Goal: Communication & Community: Answer question/provide support

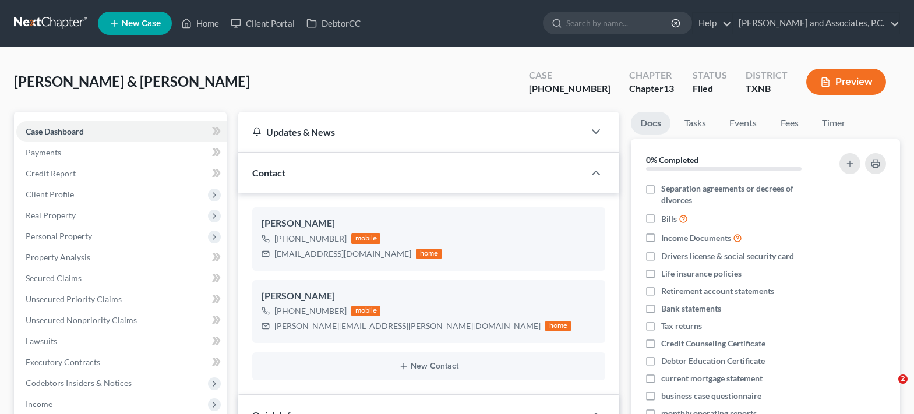
select select "5"
select select "0"
click at [196, 30] on link "Home" at bounding box center [200, 23] width 50 height 21
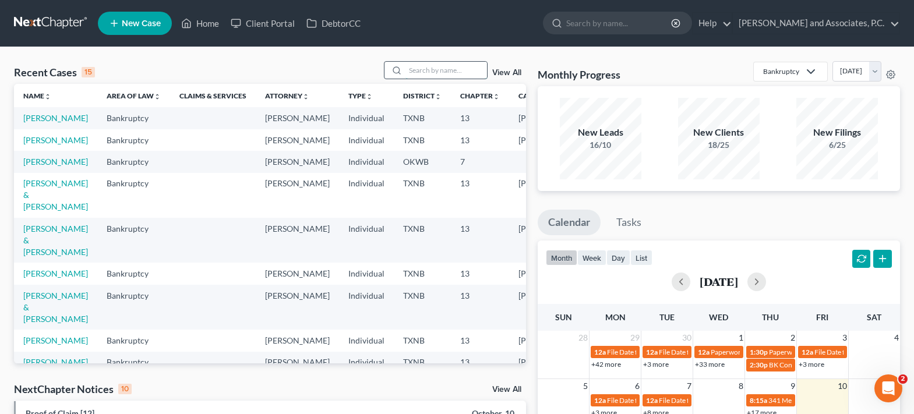
click at [433, 71] on input "search" at bounding box center [446, 70] width 82 height 17
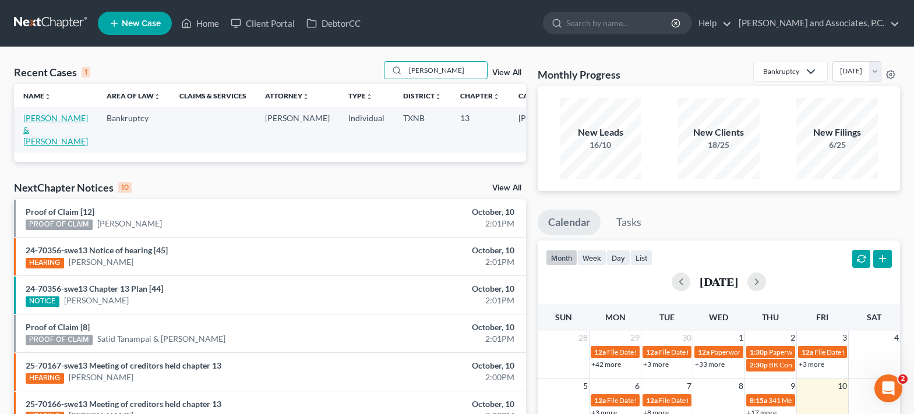
type input "[PERSON_NAME]"
click at [29, 128] on link "[PERSON_NAME] & [PERSON_NAME]" at bounding box center [55, 129] width 65 height 33
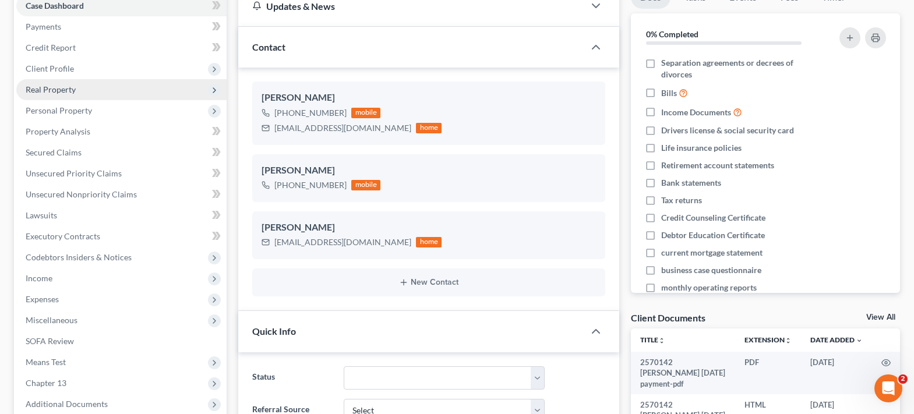
scroll to position [233, 0]
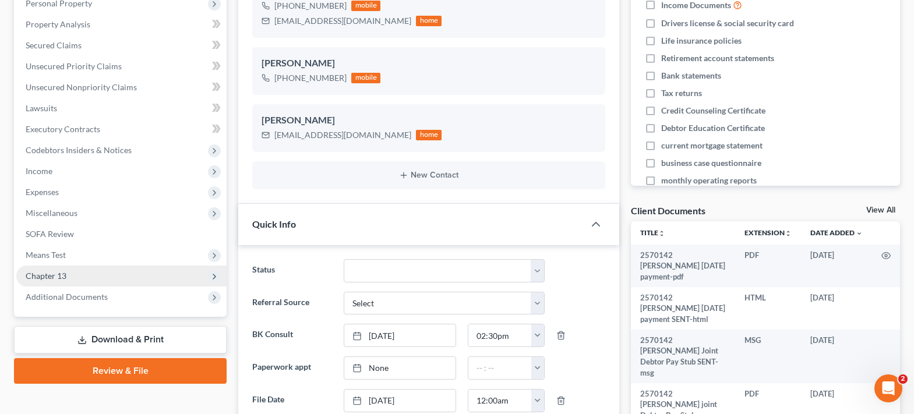
click at [65, 274] on span "Chapter 13" at bounding box center [46, 276] width 41 height 10
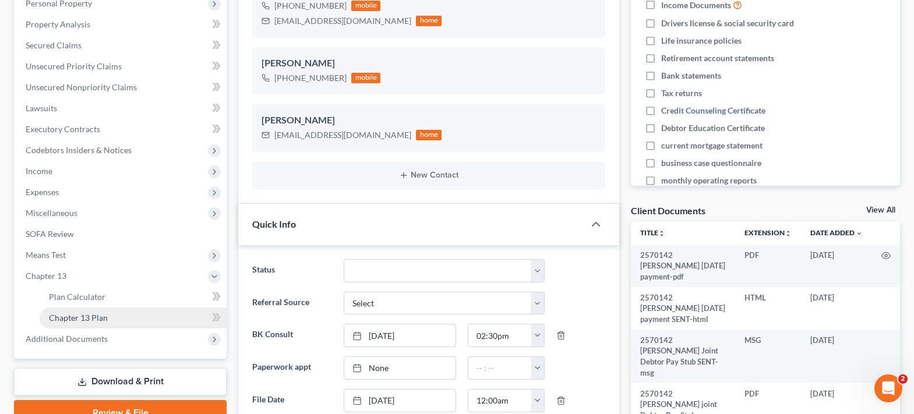
click at [130, 315] on link "Chapter 13 Plan" at bounding box center [133, 318] width 187 height 21
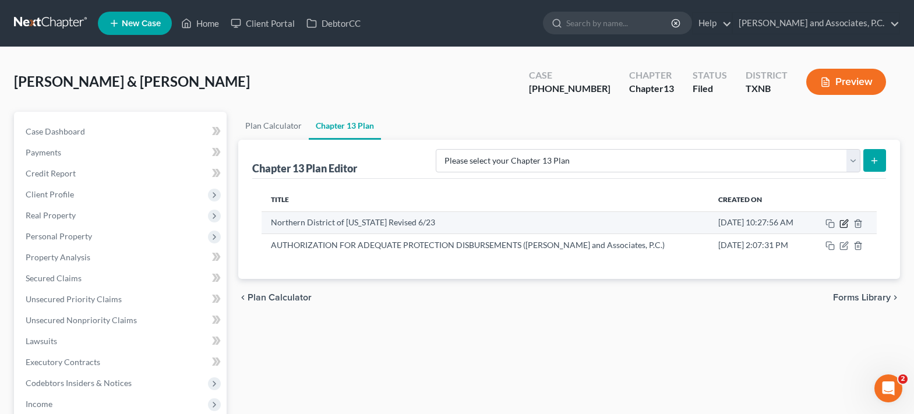
click at [842, 224] on icon "button" at bounding box center [843, 223] width 9 height 9
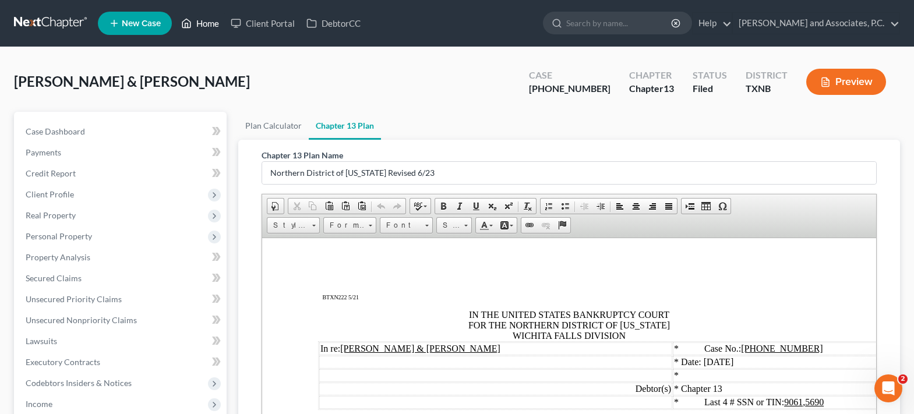
click at [198, 24] on link "Home" at bounding box center [200, 23] width 50 height 21
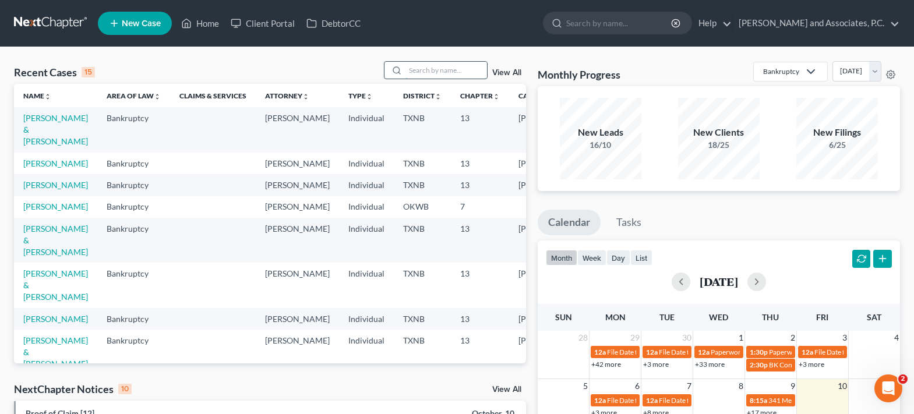
click at [412, 70] on input "search" at bounding box center [446, 70] width 82 height 17
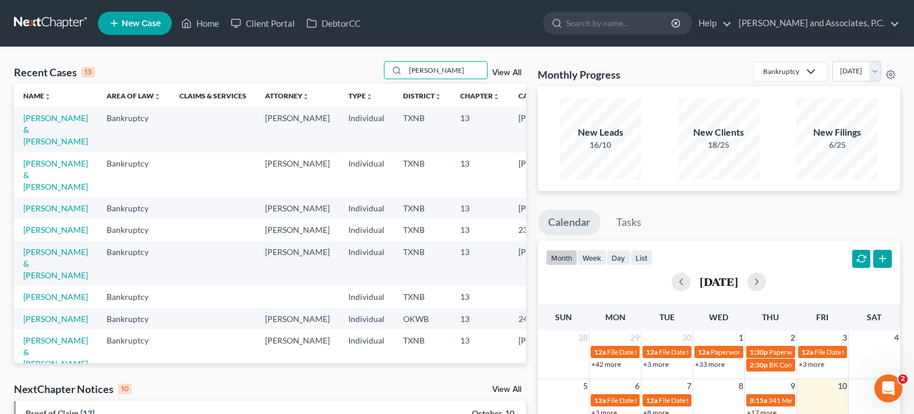
type input "[PERSON_NAME]"
click at [43, 180] on td "[PERSON_NAME] & [PERSON_NAME]" at bounding box center [55, 175] width 83 height 45
click at [43, 172] on link "[PERSON_NAME] & [PERSON_NAME]" at bounding box center [55, 174] width 65 height 33
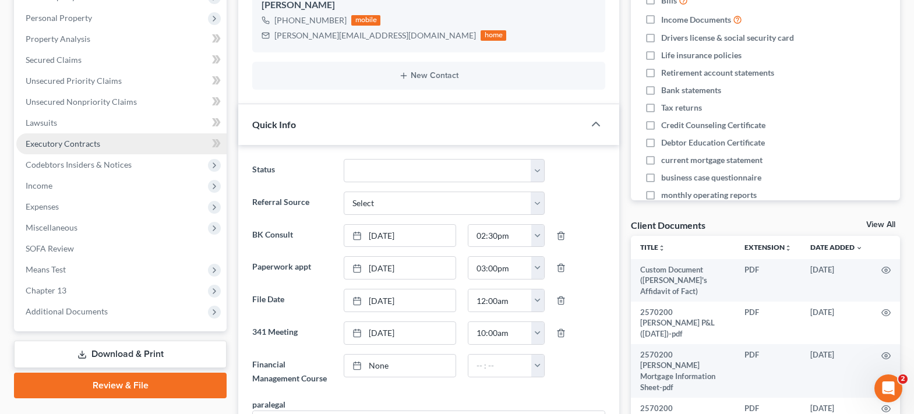
scroll to position [233, 0]
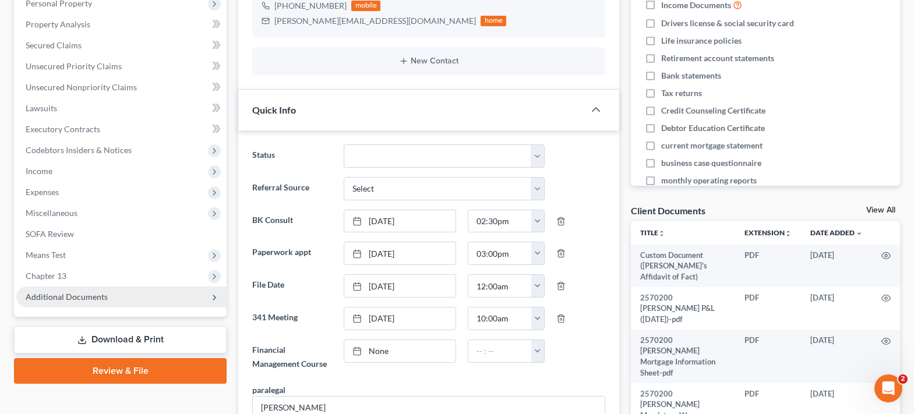
click at [96, 297] on span "Additional Documents" at bounding box center [67, 297] width 82 height 10
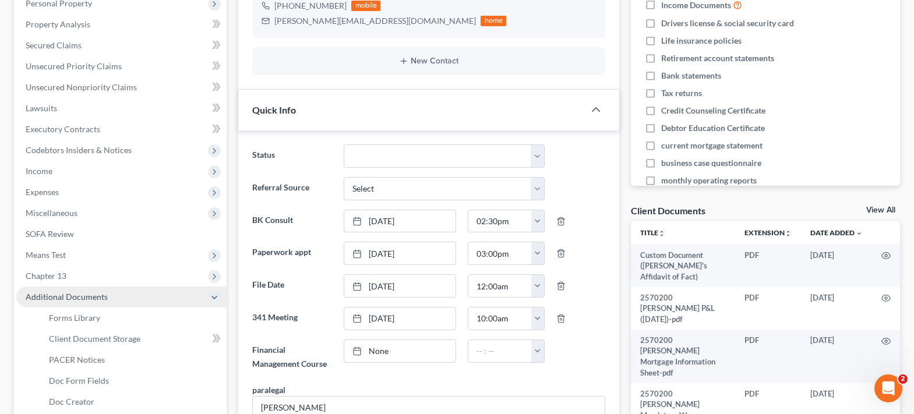
scroll to position [466, 0]
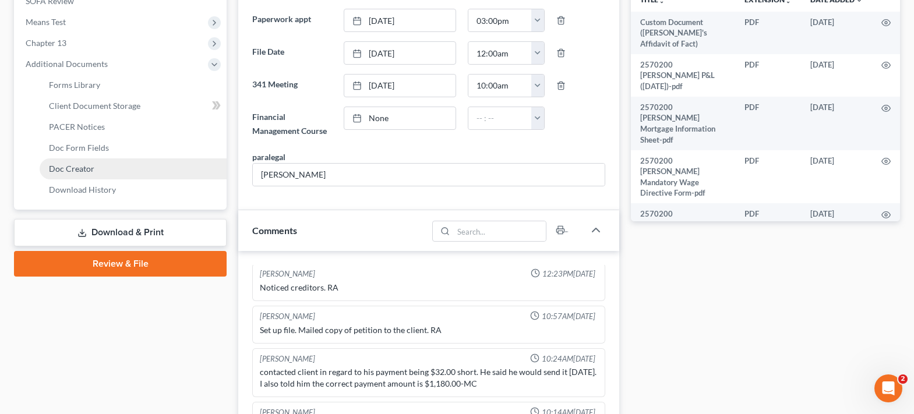
click at [78, 170] on span "Doc Creator" at bounding box center [71, 169] width 45 height 10
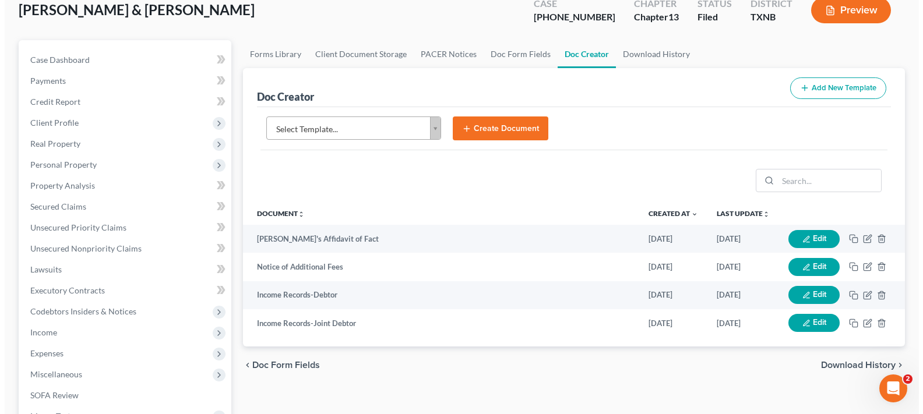
scroll to position [117, 0]
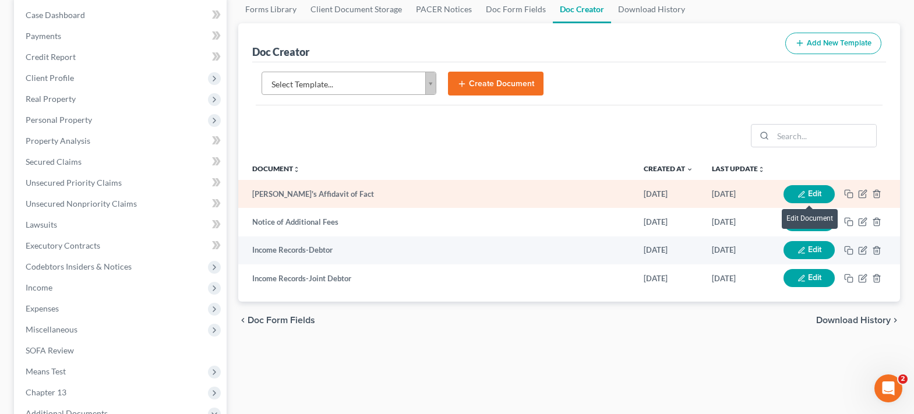
click at [817, 195] on button "Edit" at bounding box center [809, 194] width 51 height 18
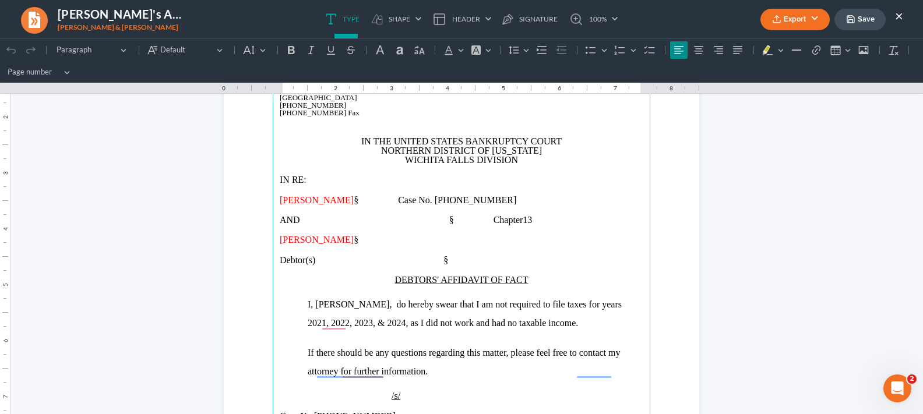
click at [453, 321] on span "I, [PERSON_NAME], do hereby swear that I am not required to file taxes for year…" at bounding box center [465, 313] width 314 height 29
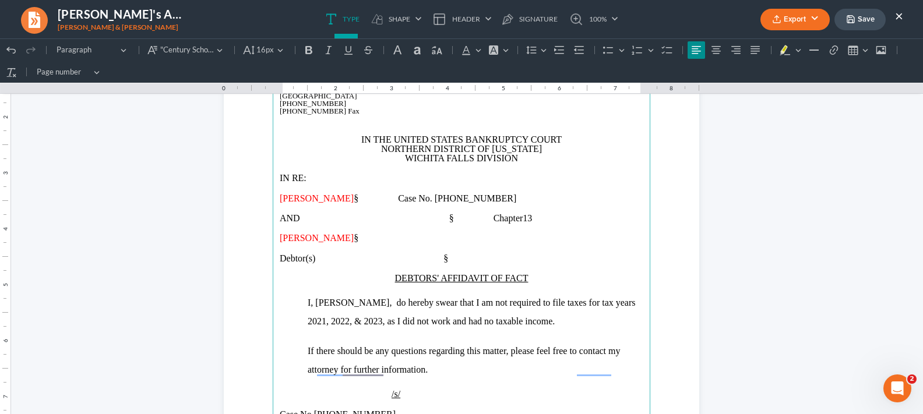
click at [418, 300] on span "I, [PERSON_NAME], do hereby swear that I am not required to file taxes for tax …" at bounding box center [472, 312] width 328 height 29
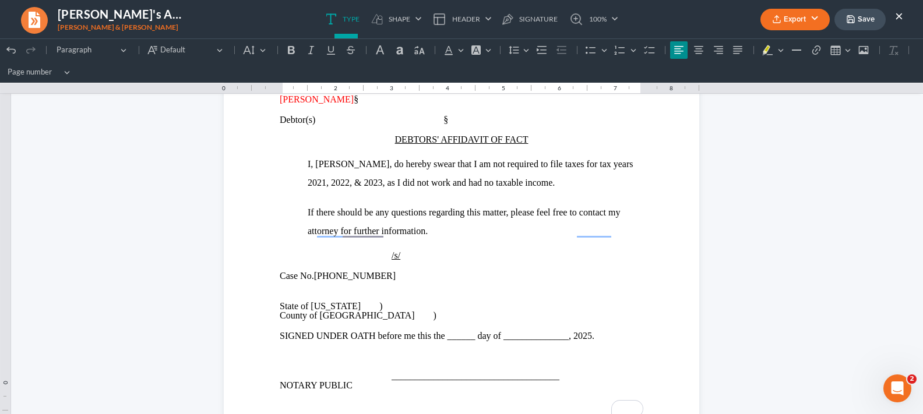
scroll to position [233, 0]
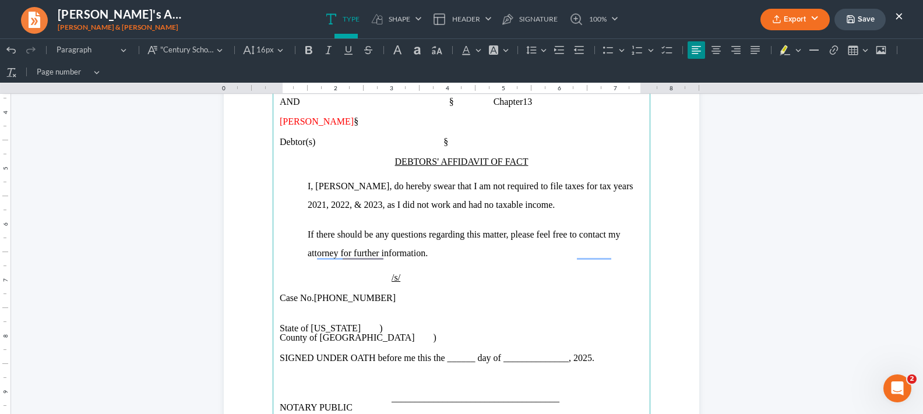
click at [787, 17] on button "Export" at bounding box center [794, 20] width 69 height 22
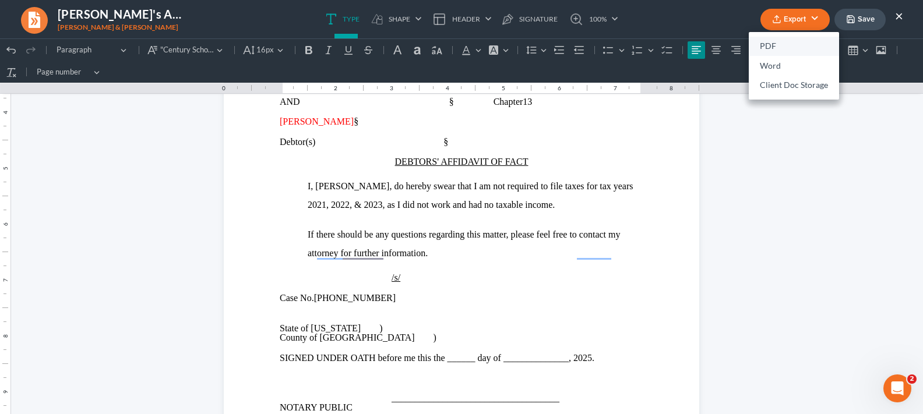
click at [764, 47] on link "PDF" at bounding box center [794, 47] width 90 height 20
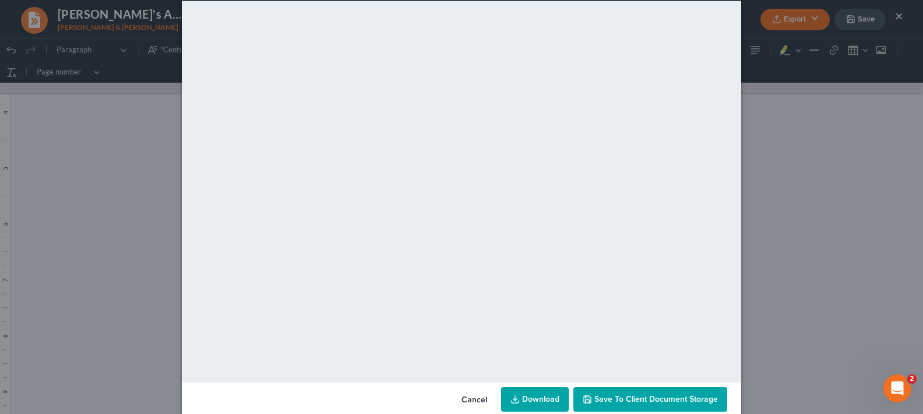
scroll to position [73, 0]
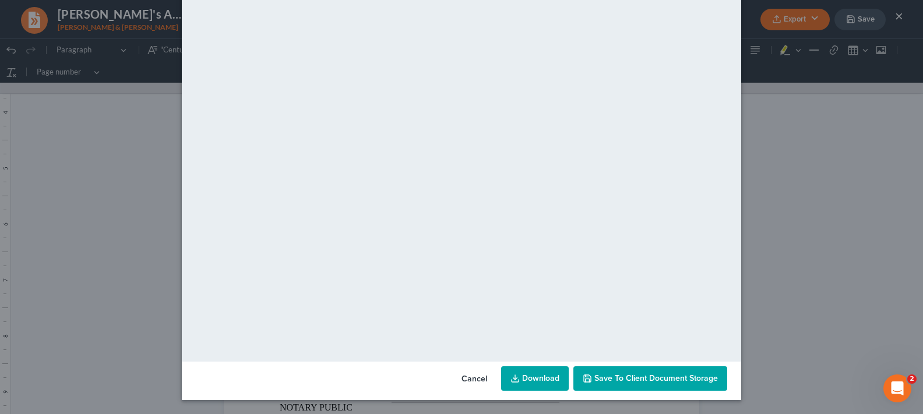
click at [525, 373] on link "Download" at bounding box center [535, 378] width 68 height 24
click at [470, 377] on button "Cancel" at bounding box center [474, 379] width 44 height 23
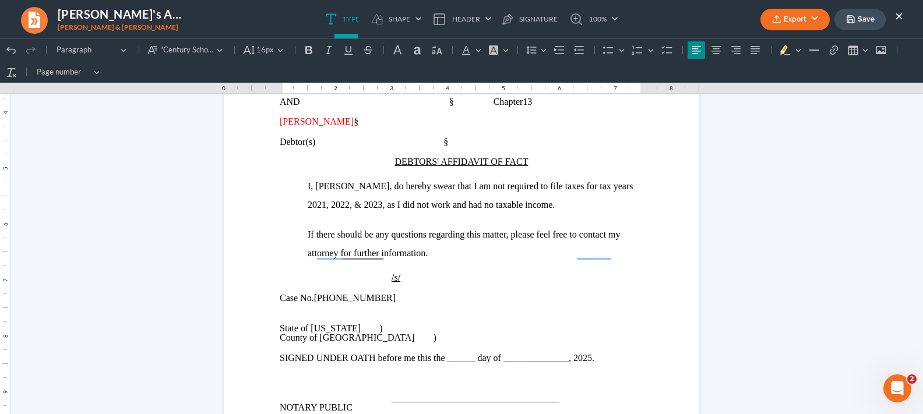
click at [859, 12] on button "Save" at bounding box center [859, 20] width 51 height 22
click at [896, 16] on button "×" at bounding box center [899, 16] width 8 height 14
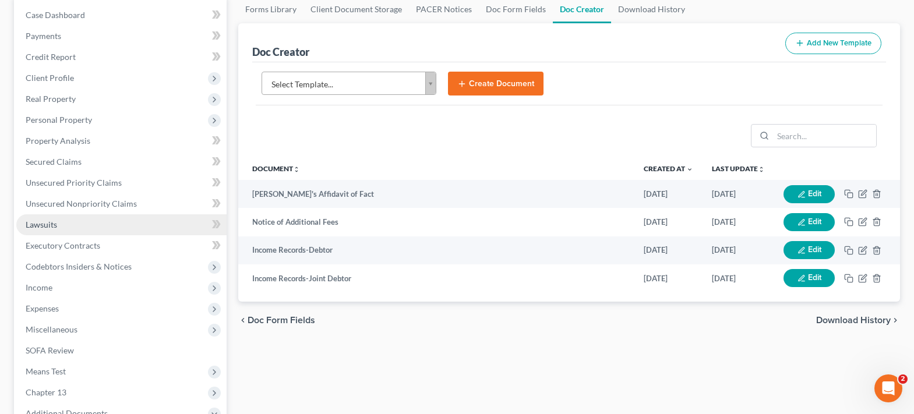
scroll to position [350, 0]
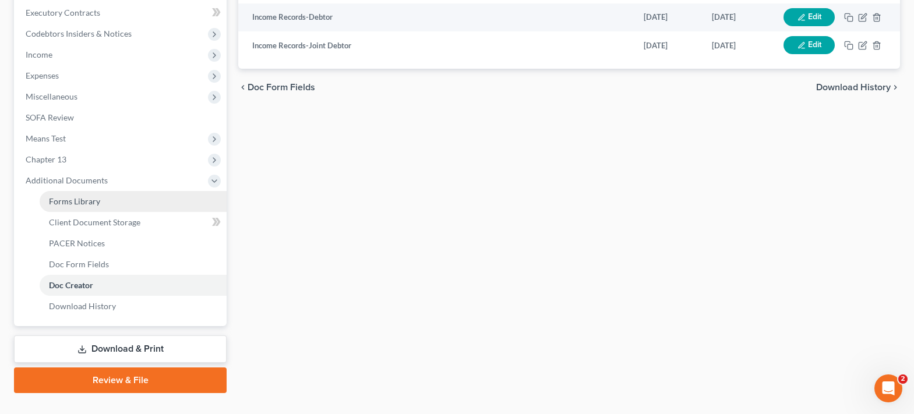
click at [91, 196] on span "Forms Library" at bounding box center [74, 201] width 51 height 10
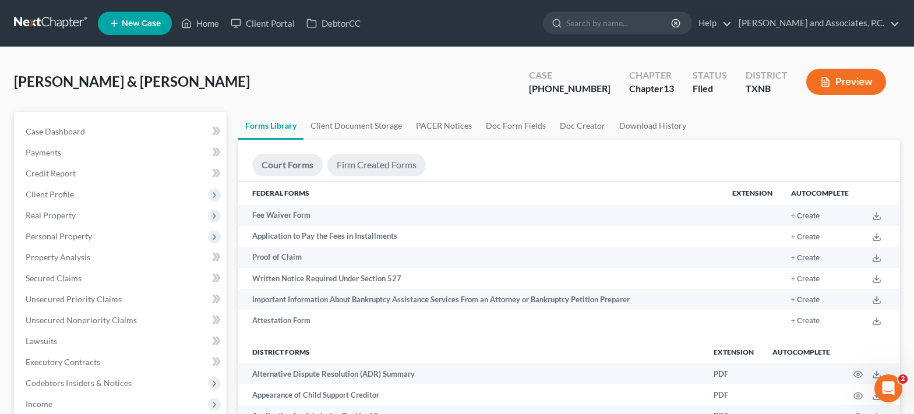
click at [365, 162] on link "Firm Created Forms" at bounding box center [376, 165] width 98 height 23
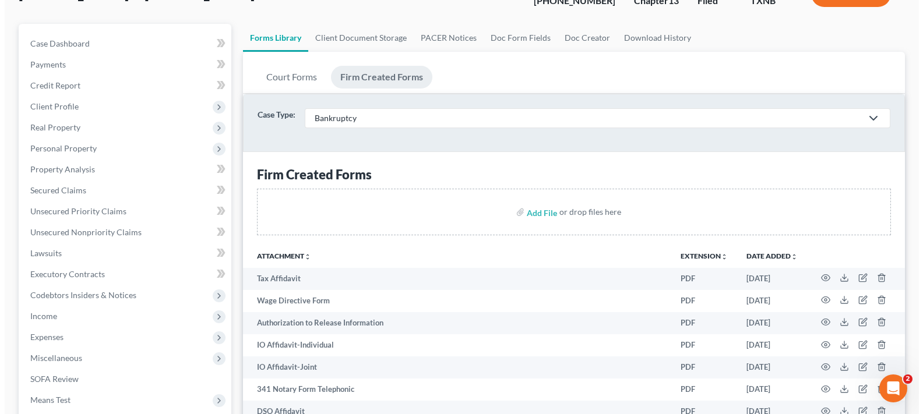
scroll to position [233, 0]
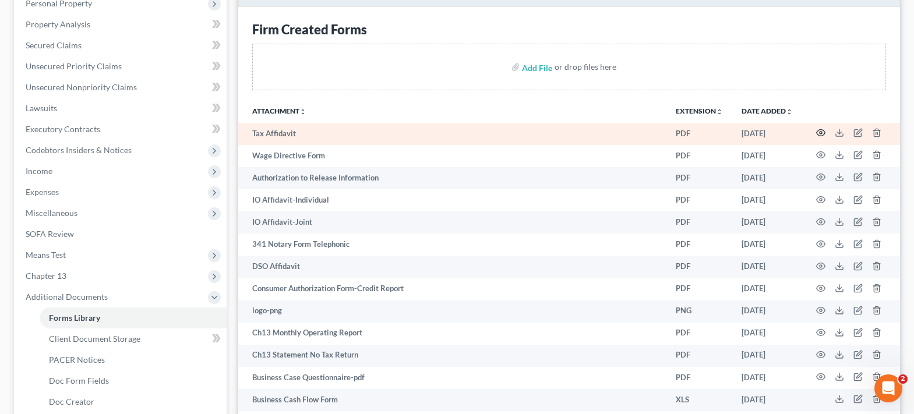
click at [825, 134] on icon "button" at bounding box center [821, 133] width 9 height 6
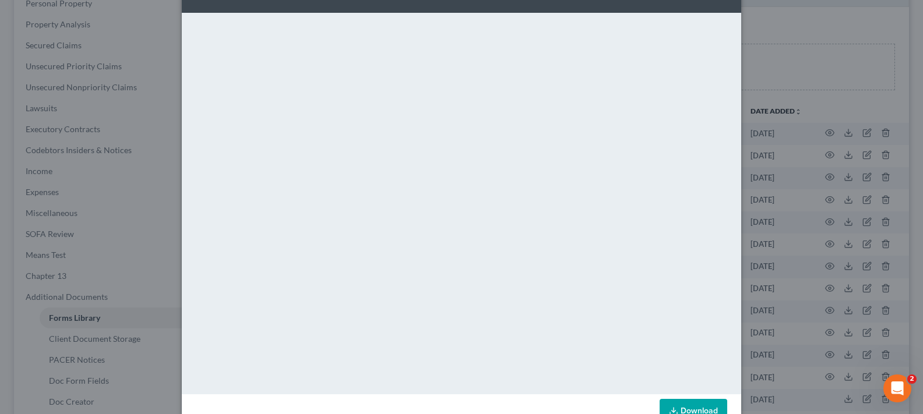
scroll to position [73, 0]
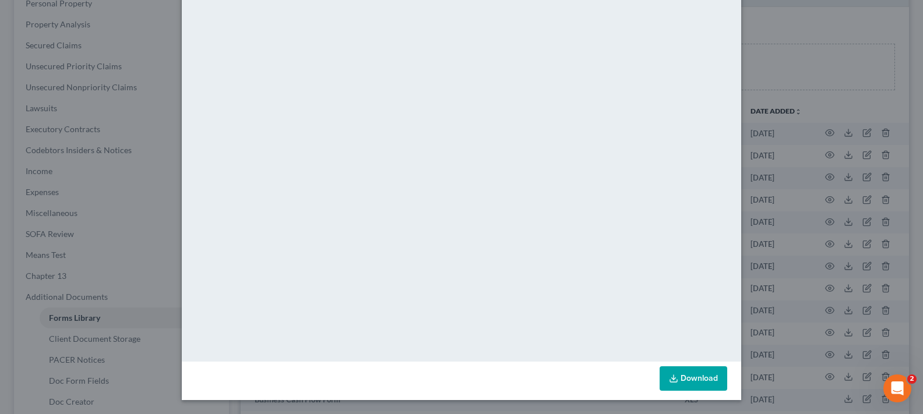
click at [700, 382] on link "Download" at bounding box center [693, 378] width 68 height 24
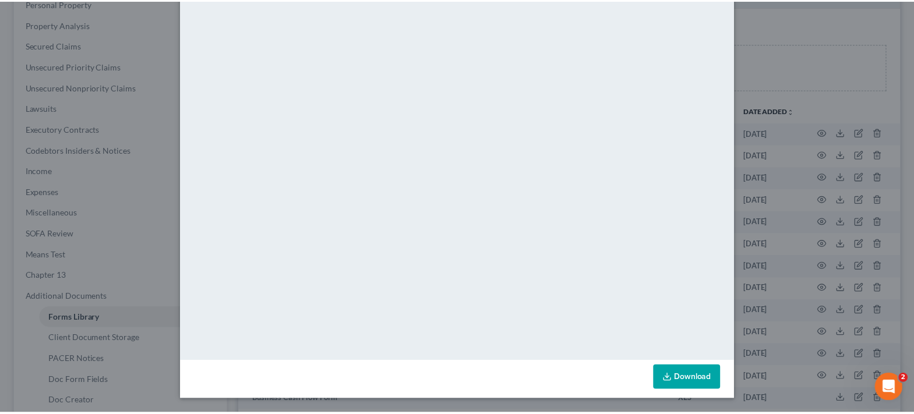
scroll to position [0, 0]
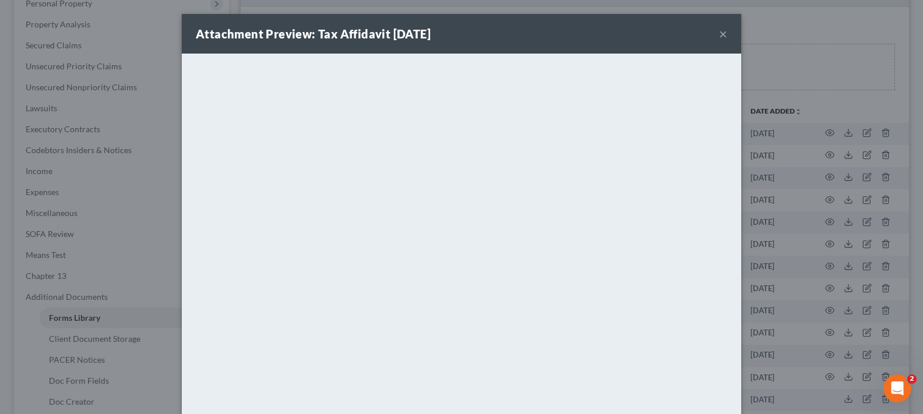
click at [719, 35] on button "×" at bounding box center [723, 34] width 8 height 14
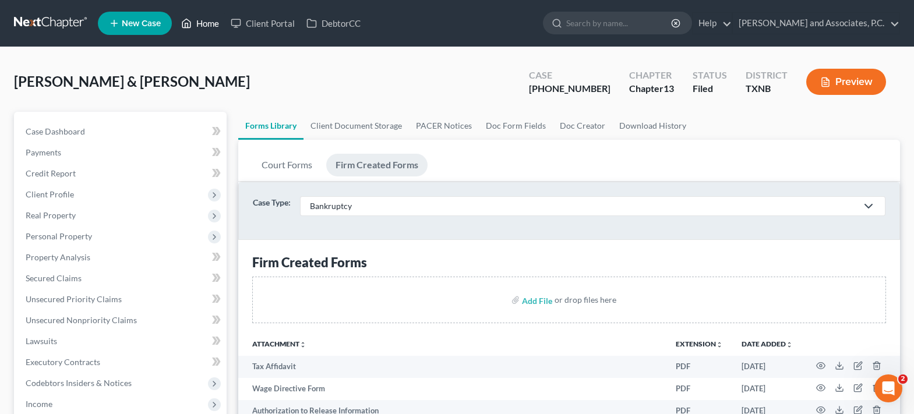
click at [197, 22] on link "Home" at bounding box center [200, 23] width 50 height 21
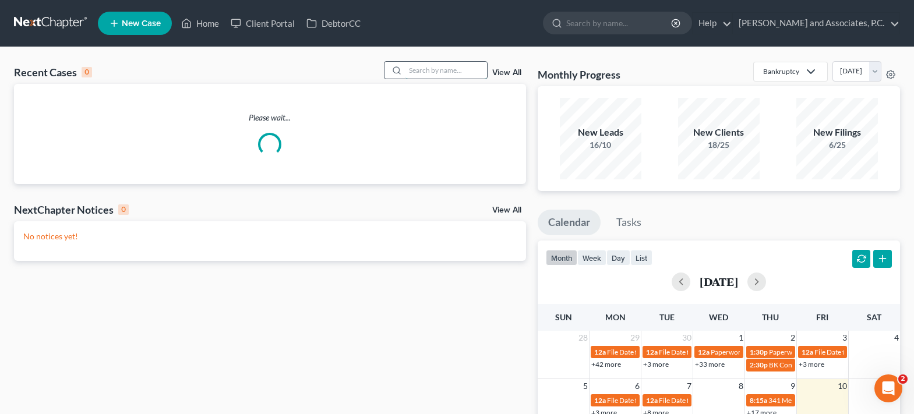
click at [418, 74] on input "search" at bounding box center [446, 70] width 82 height 17
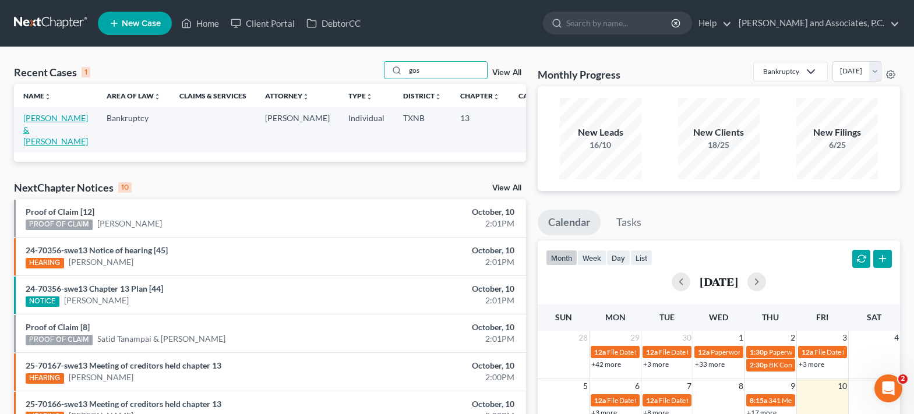
type input "gos"
click at [40, 122] on link "[PERSON_NAME] & [PERSON_NAME]" at bounding box center [55, 129] width 65 height 33
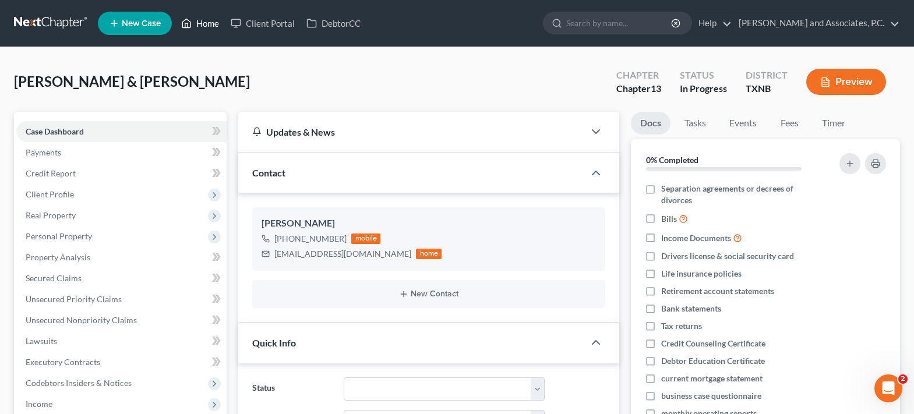
drag, startPoint x: 199, startPoint y: 25, endPoint x: 498, endPoint y: 106, distance: 309.1
click at [199, 25] on link "Home" at bounding box center [200, 23] width 50 height 21
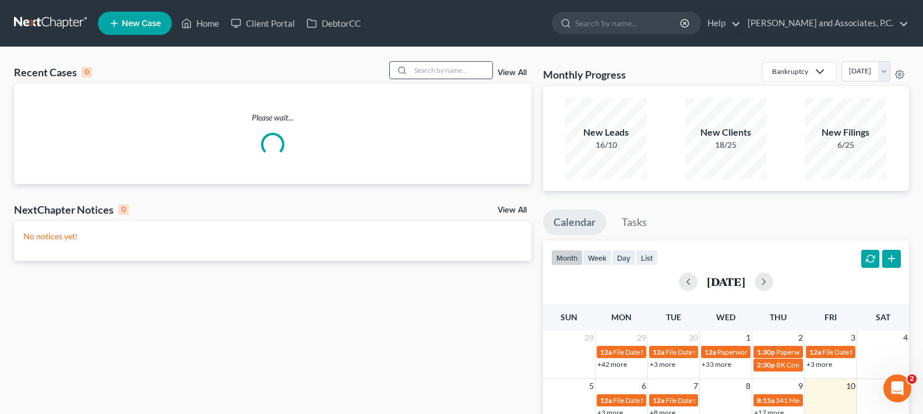
click at [426, 69] on input "search" at bounding box center [452, 70] width 82 height 17
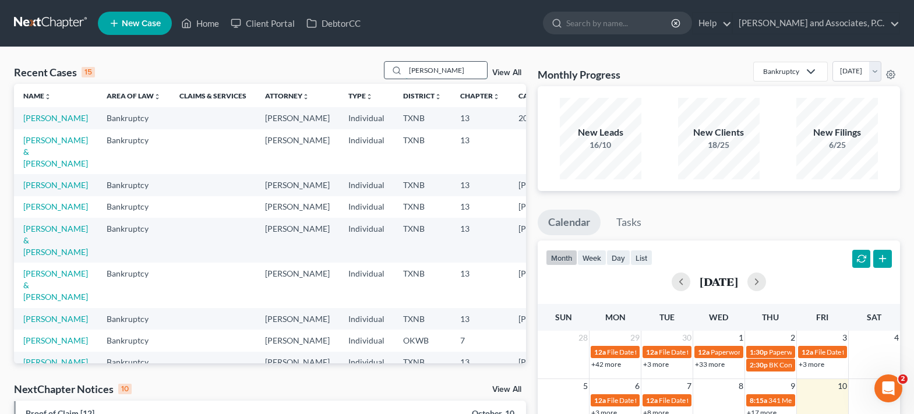
type input "[PERSON_NAME]"
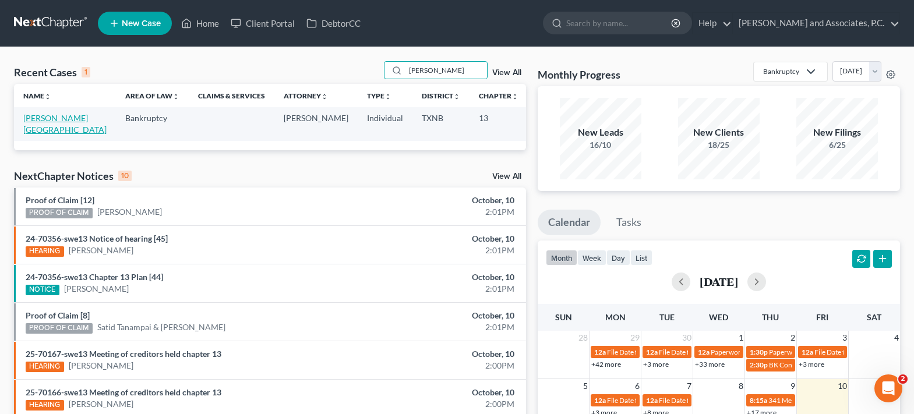
click at [37, 125] on link "[PERSON_NAME][GEOGRAPHIC_DATA]" at bounding box center [64, 124] width 83 height 22
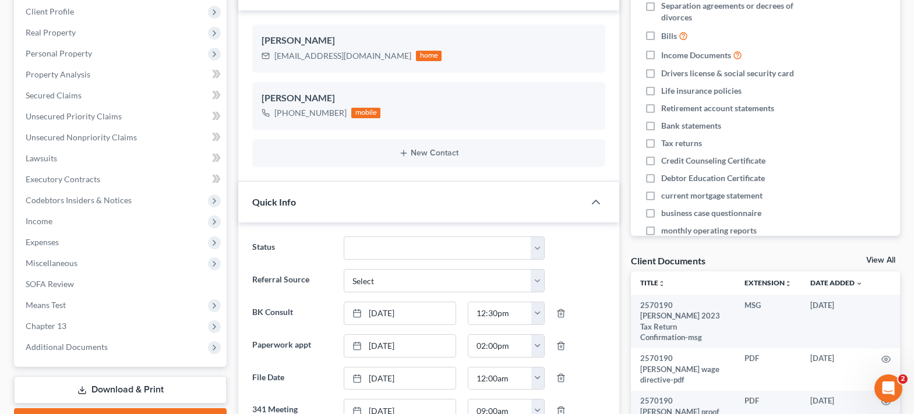
scroll to position [66, 0]
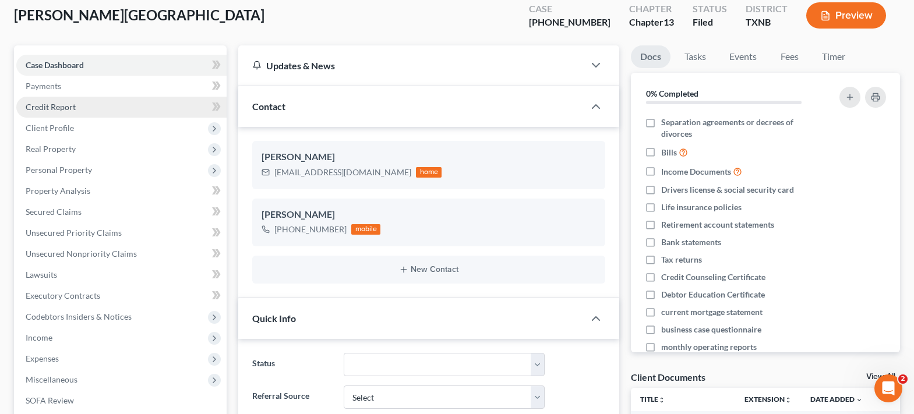
click at [56, 114] on link "Credit Report" at bounding box center [121, 107] width 210 height 21
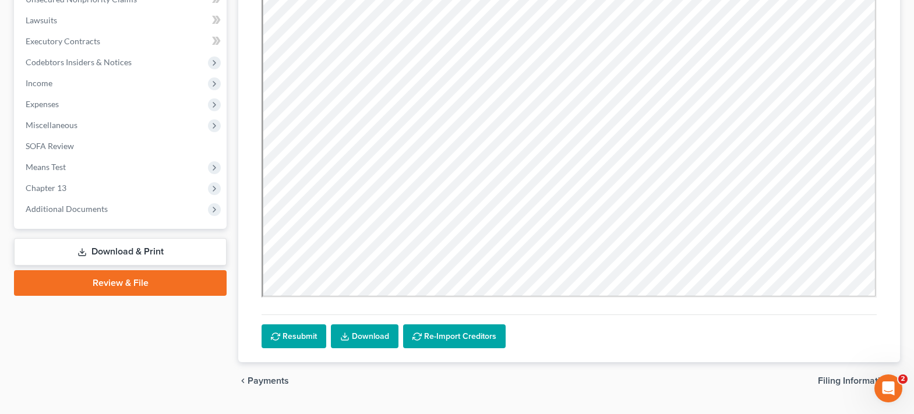
scroll to position [350, 0]
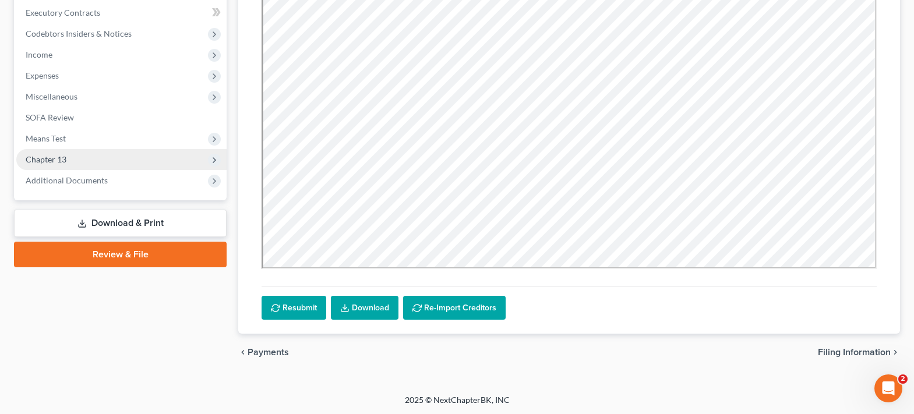
click at [71, 163] on span "Chapter 13" at bounding box center [121, 159] width 210 height 21
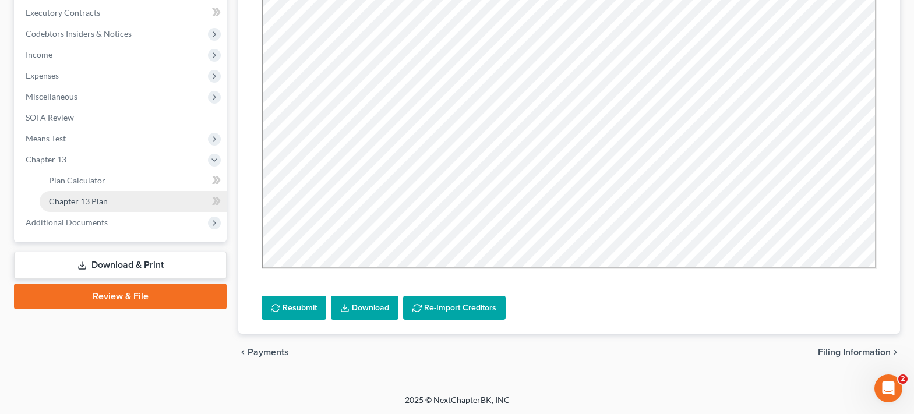
click at [92, 196] on span "Chapter 13 Plan" at bounding box center [78, 201] width 59 height 10
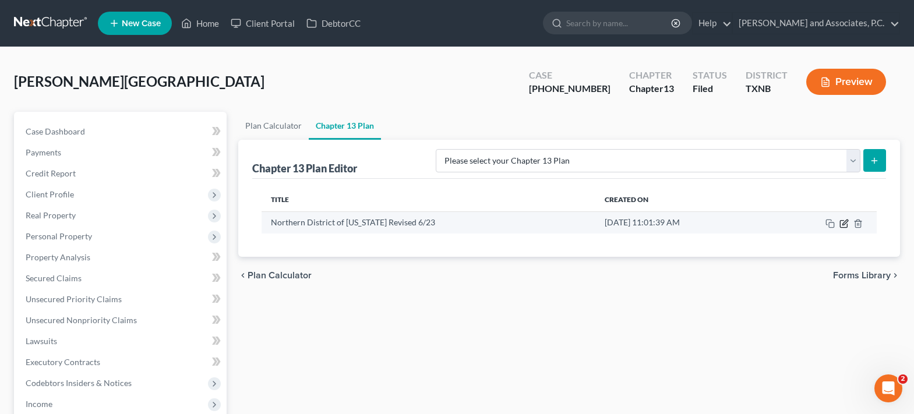
click at [842, 221] on icon "button" at bounding box center [843, 223] width 9 height 9
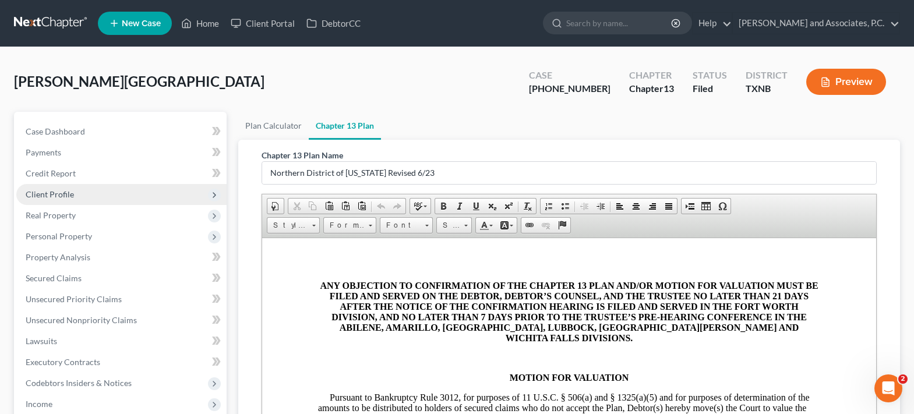
click at [61, 198] on span "Client Profile" at bounding box center [50, 194] width 48 height 10
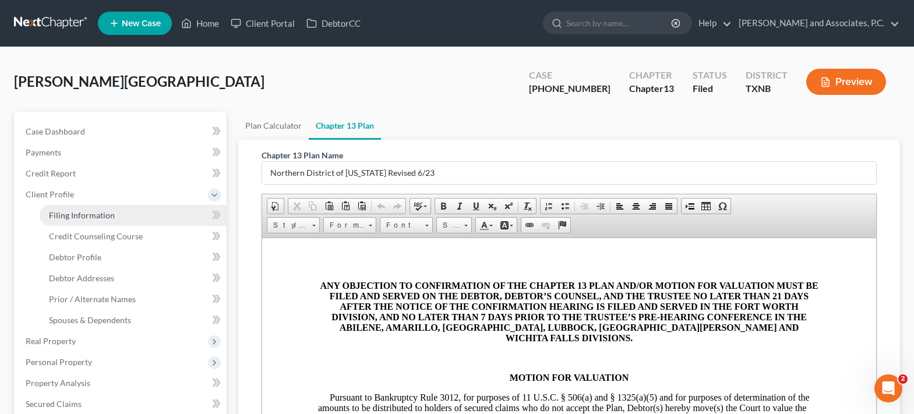
click at [65, 209] on link "Filing Information" at bounding box center [133, 215] width 187 height 21
select select "1"
select select "0"
select select "3"
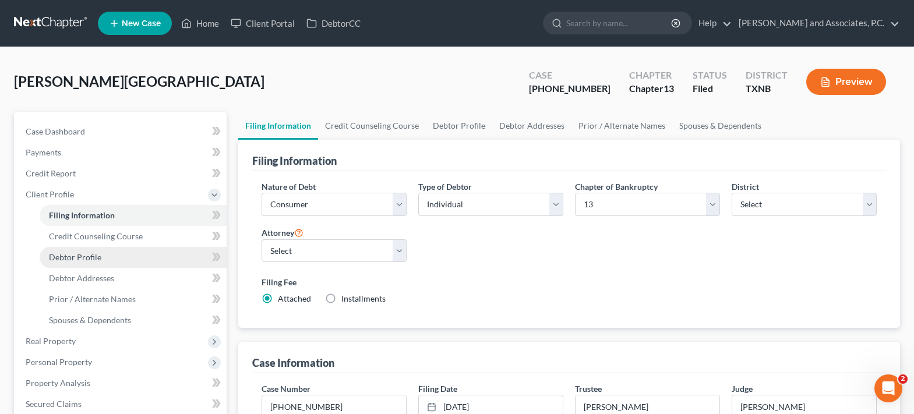
click at [78, 249] on link "Debtor Profile" at bounding box center [133, 257] width 187 height 21
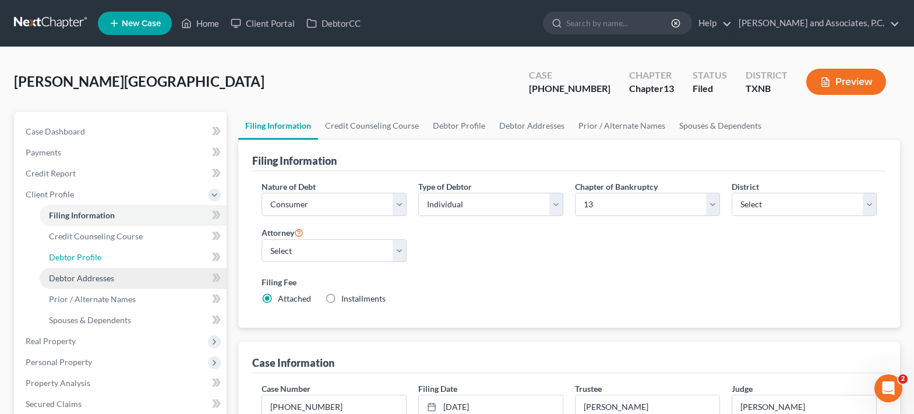
select select "0"
select select "1"
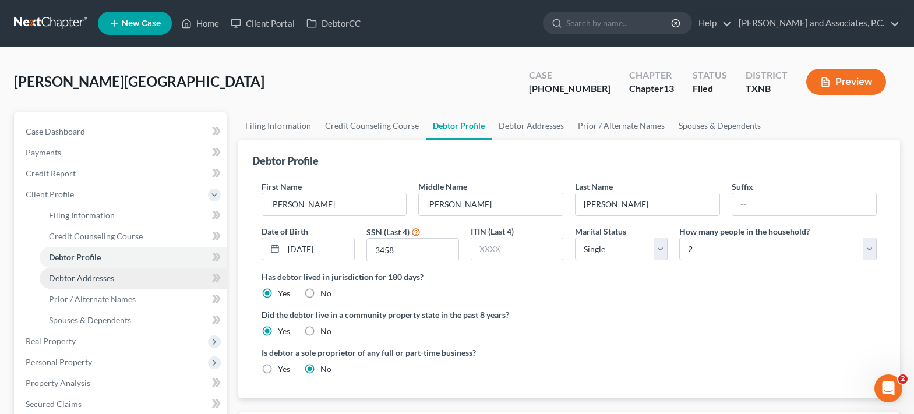
click at [80, 280] on span "Debtor Addresses" at bounding box center [81, 278] width 65 height 10
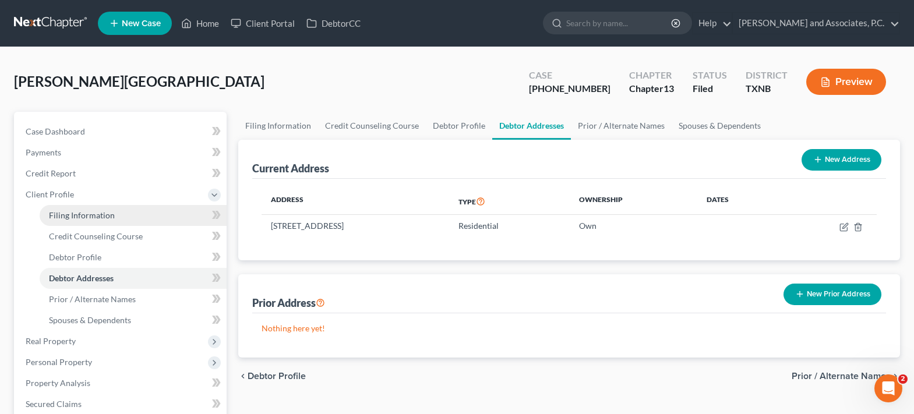
scroll to position [117, 0]
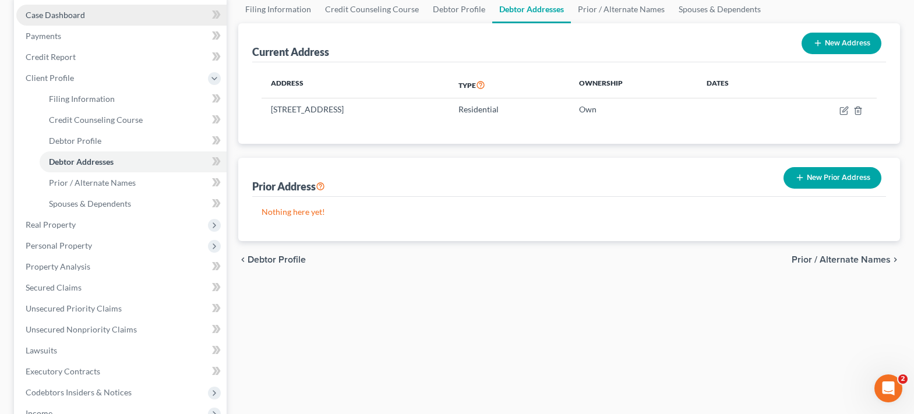
click at [77, 13] on span "Case Dashboard" at bounding box center [55, 15] width 59 height 10
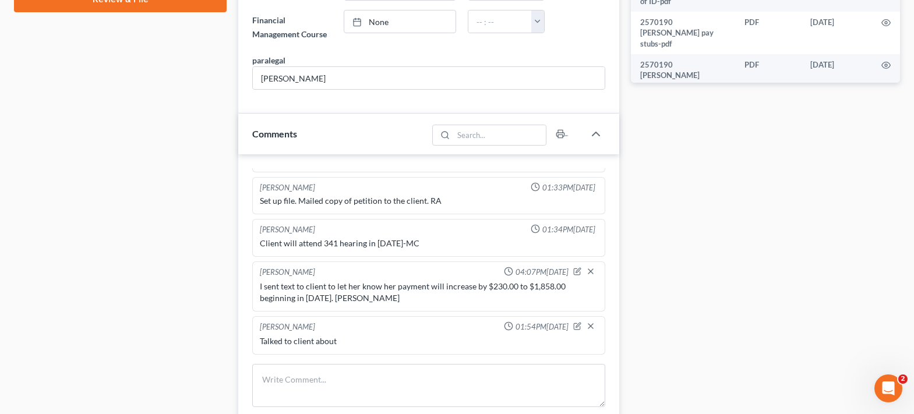
scroll to position [649, 0]
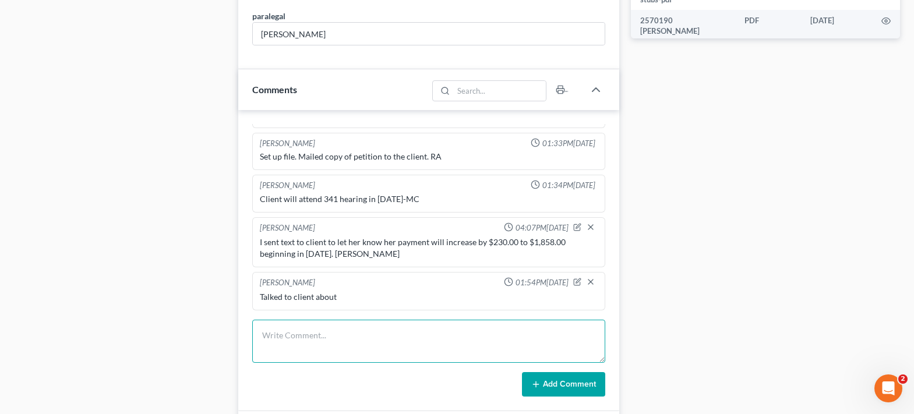
click at [375, 323] on textarea at bounding box center [428, 341] width 353 height 43
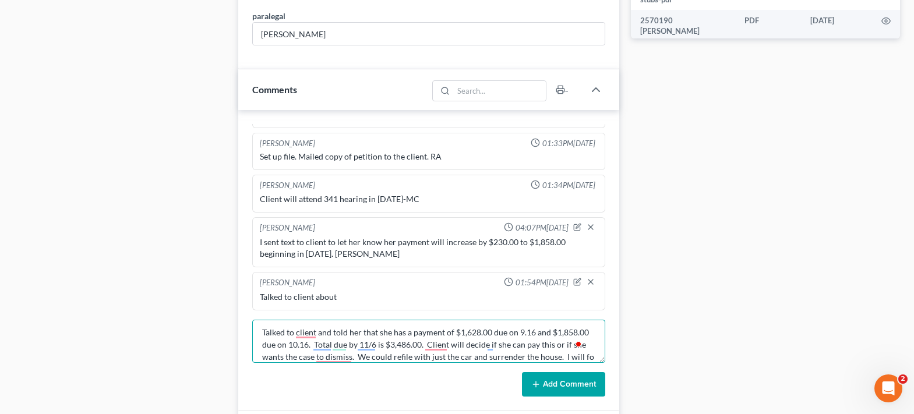
scroll to position [15, 0]
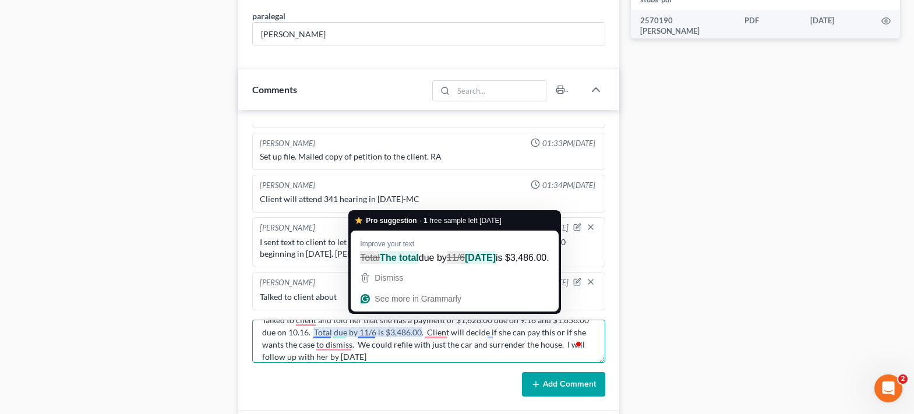
click at [372, 334] on textarea "Talked to client and told her that she has a payment of $1,628.00 due on 9.16 a…" at bounding box center [428, 341] width 353 height 43
click at [373, 333] on textarea "Talked to client and told her that she has a payment of $1,628.00 due on 9.16 a…" at bounding box center [428, 341] width 353 height 43
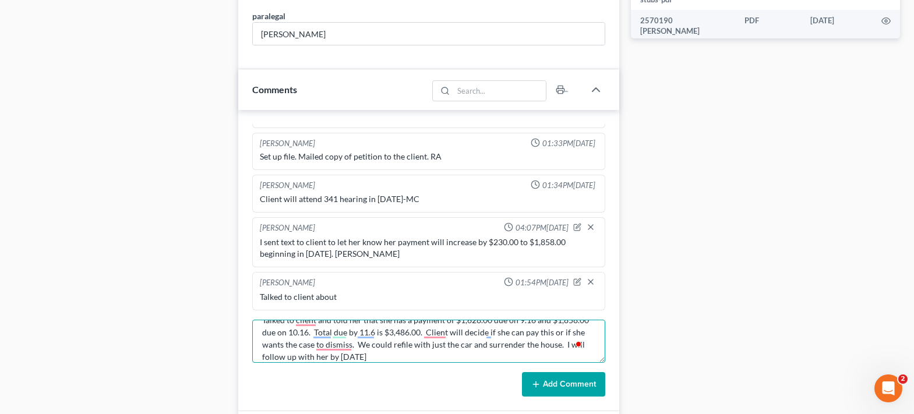
scroll to position [0, 0]
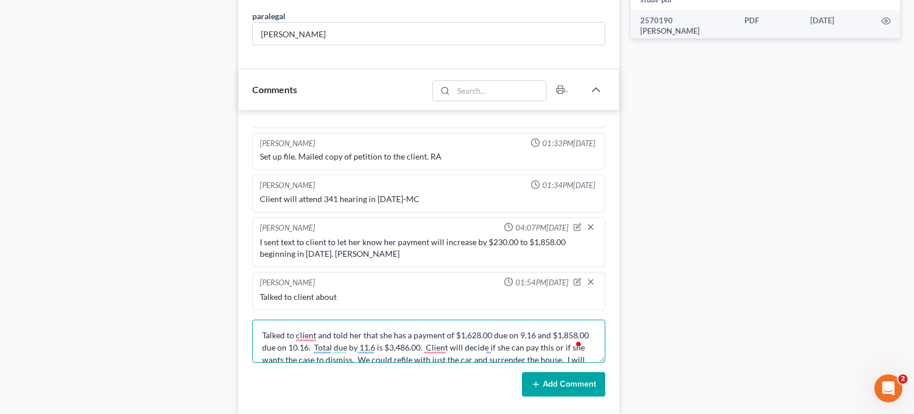
click at [284, 335] on textarea "Talked to client and told her that she has a payment of $1,628.00 due on 9.16 a…" at bounding box center [428, 341] width 353 height 43
click at [592, 355] on textarea "Talked to client and told her that she has a payment of $1,628.00 due on 9.16 a…" at bounding box center [428, 341] width 353 height 43
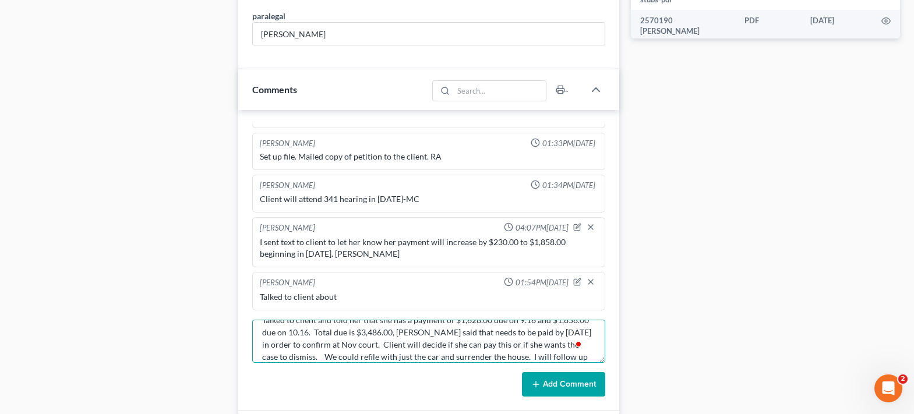
scroll to position [27, 0]
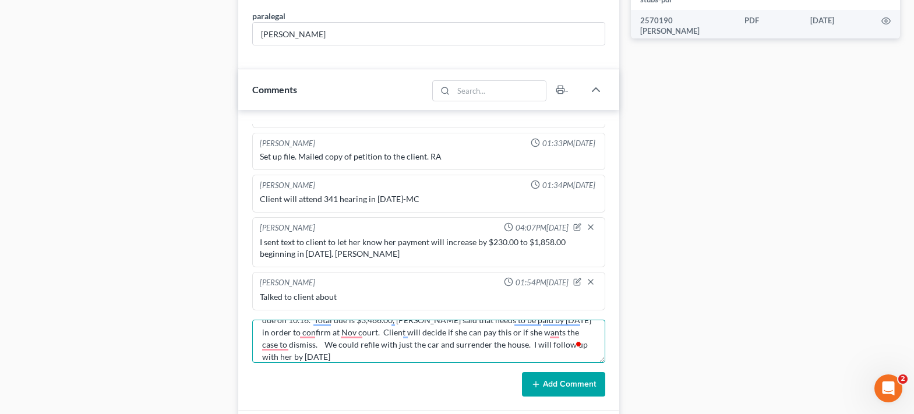
type textarea "Talked to client and told her that she has a payment of $1,628.00 due on 9.16 a…"
click at [574, 385] on button "Add Comment" at bounding box center [563, 384] width 83 height 24
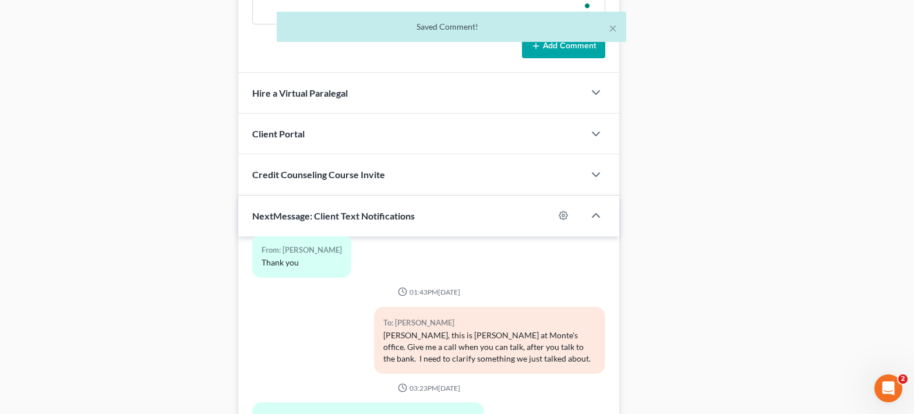
scroll to position [1115, 0]
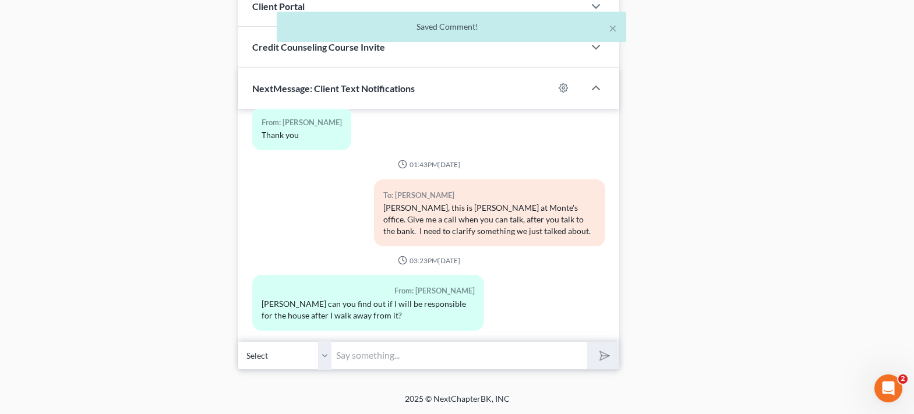
click at [373, 352] on input "text" at bounding box center [459, 355] width 256 height 29
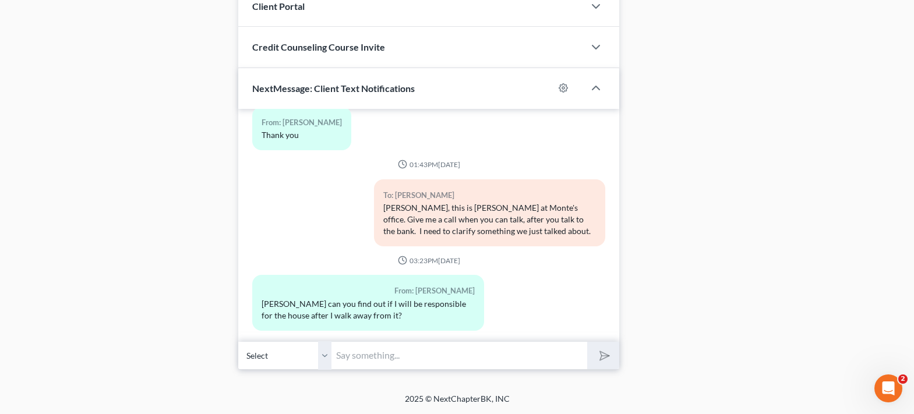
click at [347, 359] on input "text" at bounding box center [459, 355] width 256 height 29
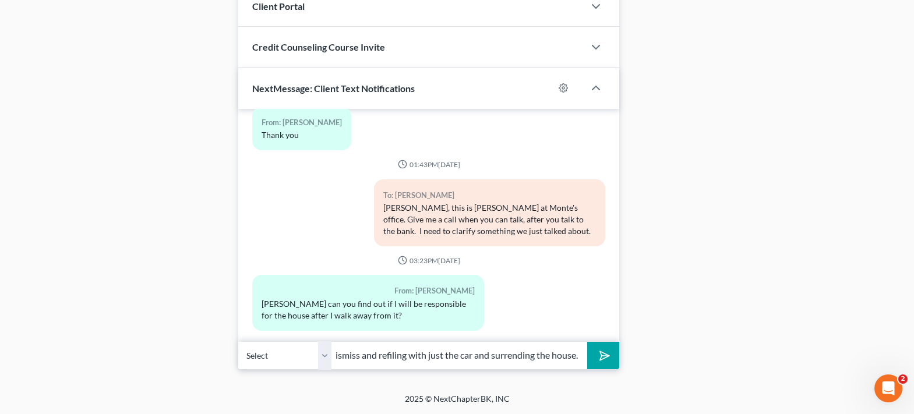
scroll to position [0, 199]
type input "Yes, another option is letting your current case dismiss and refiling with just…"
click at [587, 342] on button "submit" at bounding box center [603, 355] width 32 height 27
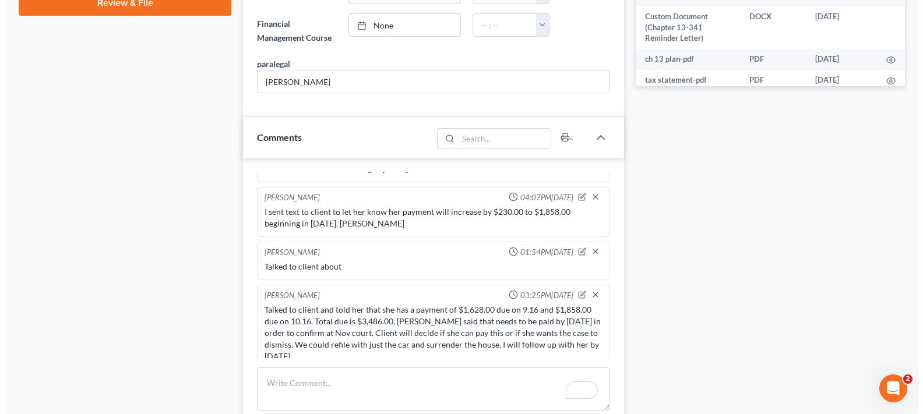
scroll to position [233, 0]
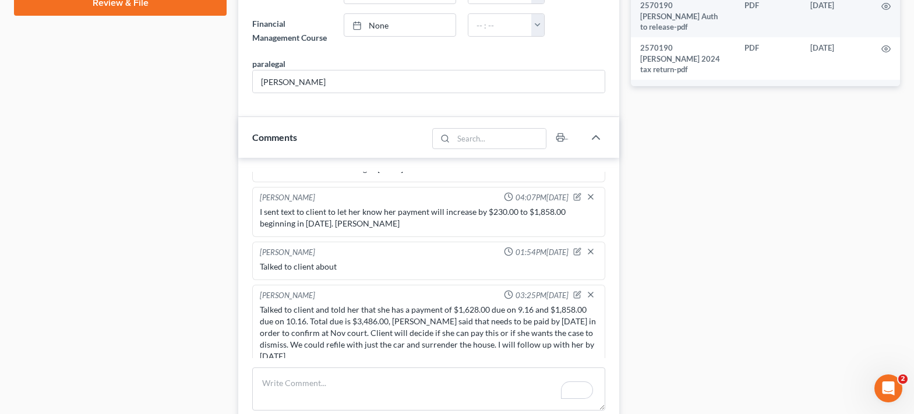
click at [885, 175] on circle "button" at bounding box center [886, 176] width 2 height 2
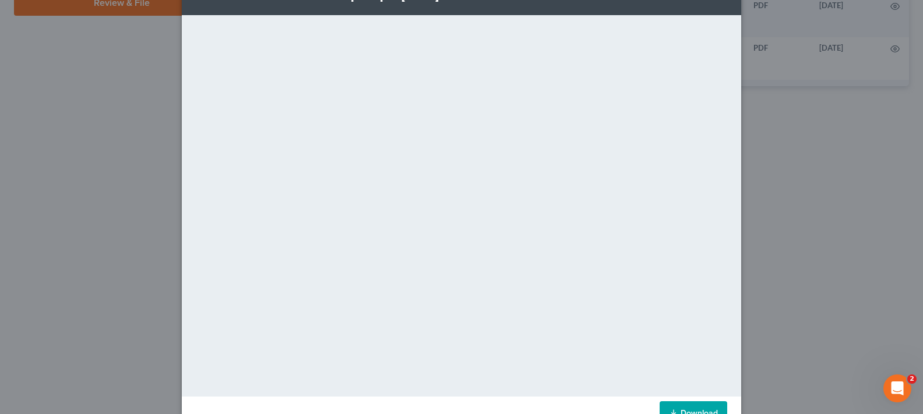
scroll to position [73, 0]
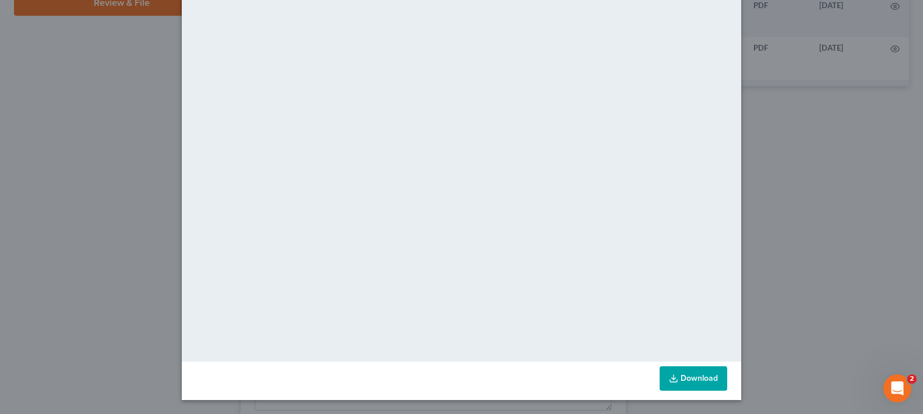
click at [675, 379] on link "Download" at bounding box center [693, 378] width 68 height 24
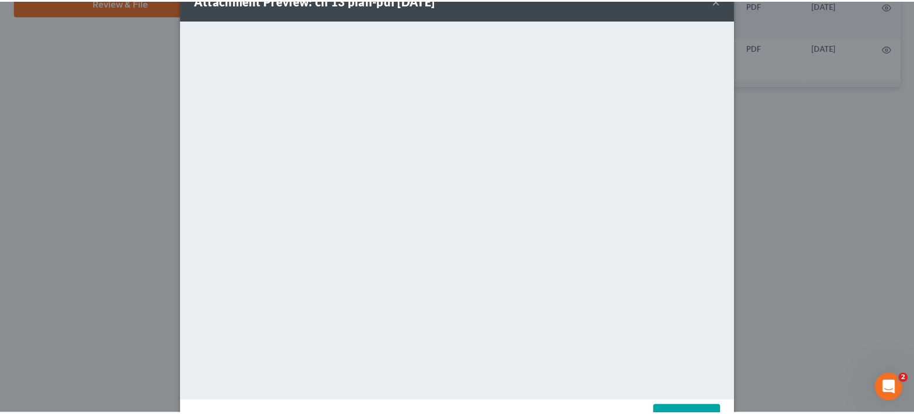
scroll to position [0, 0]
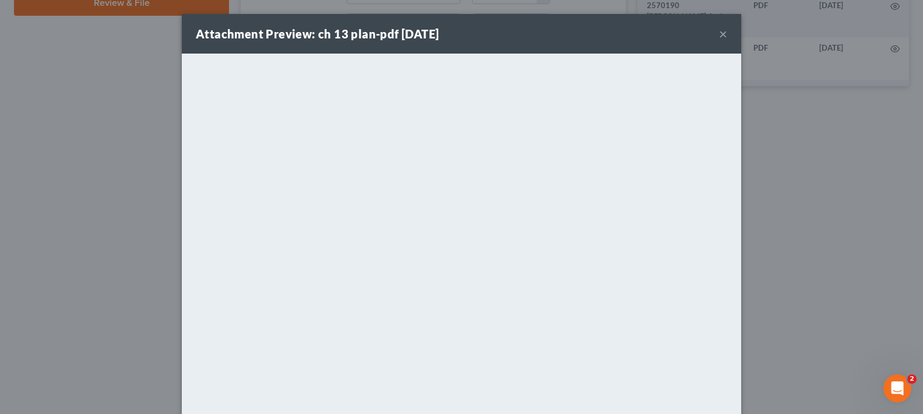
click at [719, 36] on button "×" at bounding box center [723, 34] width 8 height 14
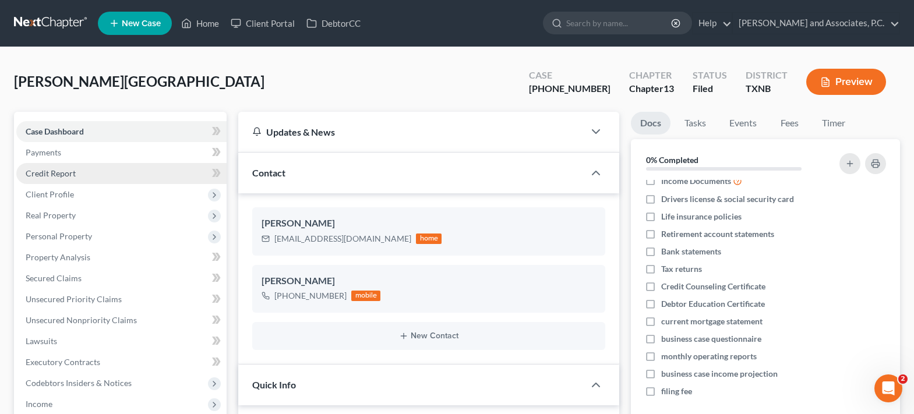
click at [78, 178] on link "Credit Report" at bounding box center [121, 173] width 210 height 21
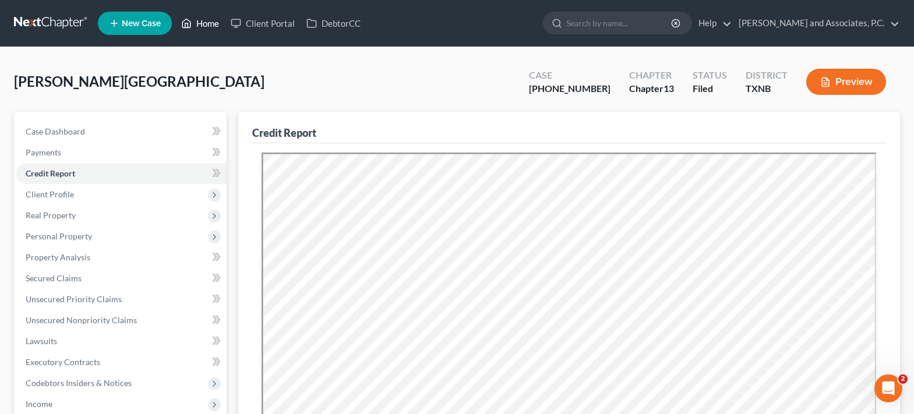
click at [193, 29] on link "Home" at bounding box center [200, 23] width 50 height 21
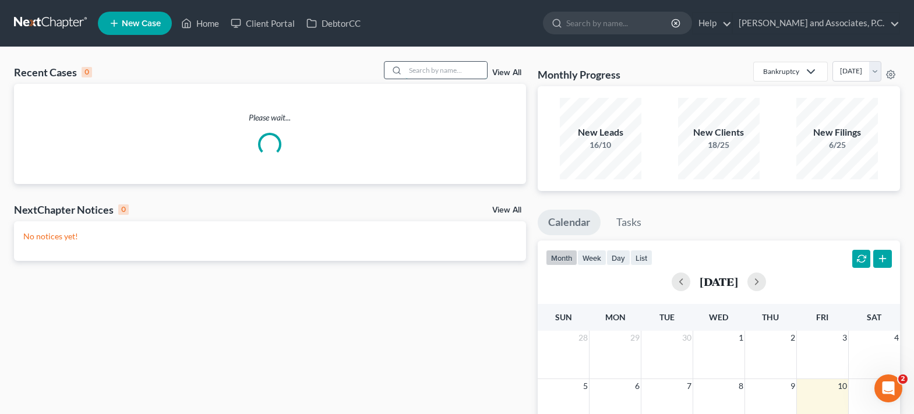
click at [422, 69] on input "search" at bounding box center [446, 70] width 82 height 17
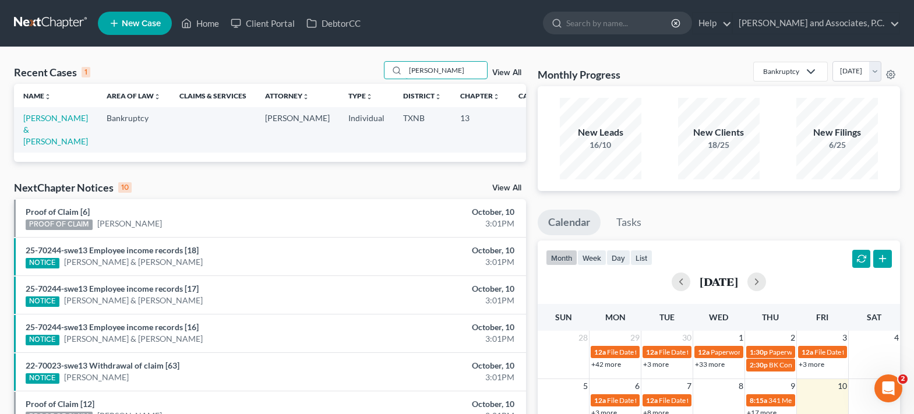
type input "[PERSON_NAME]"
click at [38, 124] on td "[PERSON_NAME] & [PERSON_NAME]" at bounding box center [55, 129] width 83 height 45
click at [36, 121] on link "[PERSON_NAME] & [PERSON_NAME]" at bounding box center [55, 129] width 65 height 33
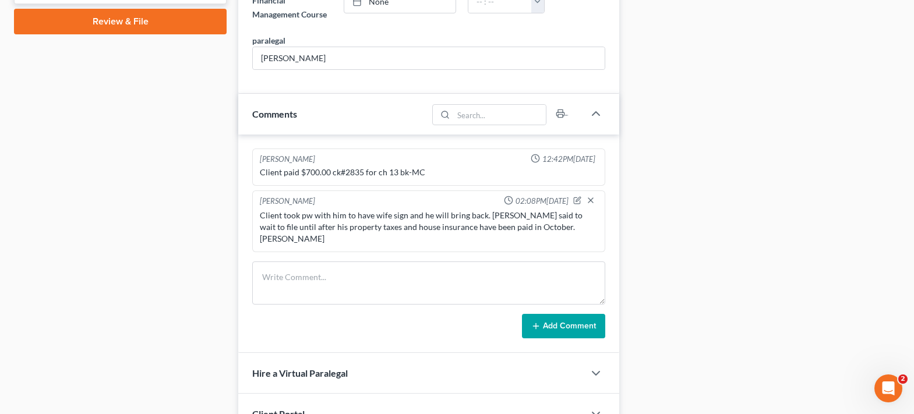
scroll to position [718, 0]
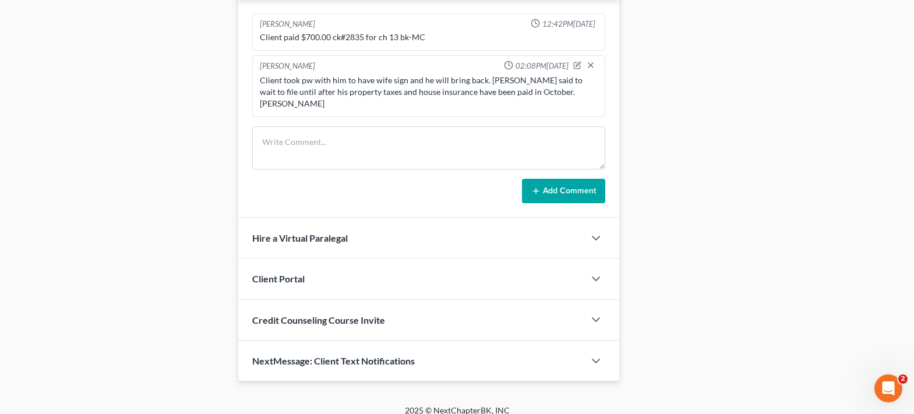
click at [308, 355] on span "NextMessage: Client Text Notifications" at bounding box center [333, 360] width 163 height 11
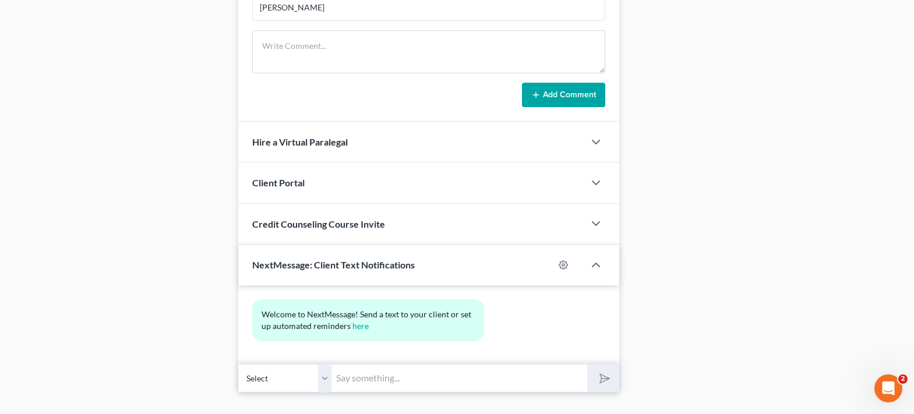
scroll to position [825, 0]
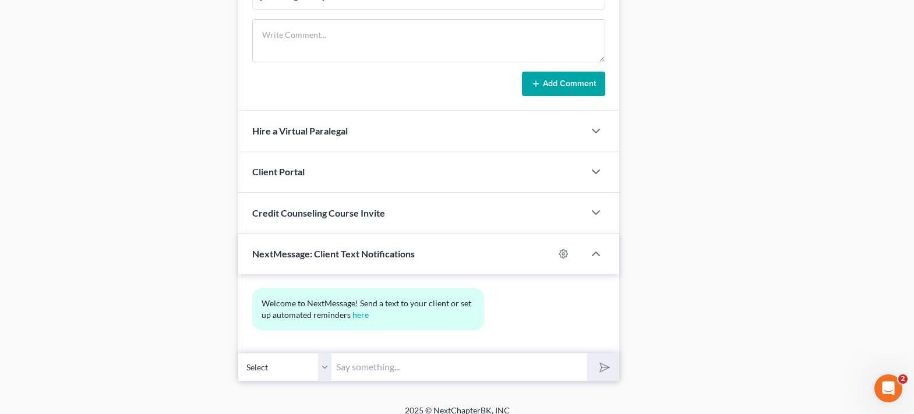
click at [373, 355] on input "text" at bounding box center [459, 367] width 256 height 29
type input "H"
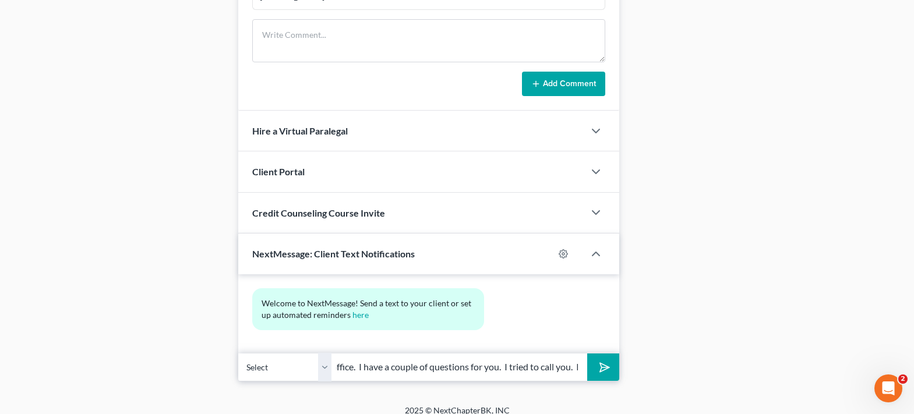
scroll to position [0, 361]
type input "[PERSON_NAME], this is [PERSON_NAME] at [GEOGRAPHIC_DATA][PERSON_NAME] office. …"
click at [602, 361] on polygon "submit" at bounding box center [602, 368] width 14 height 14
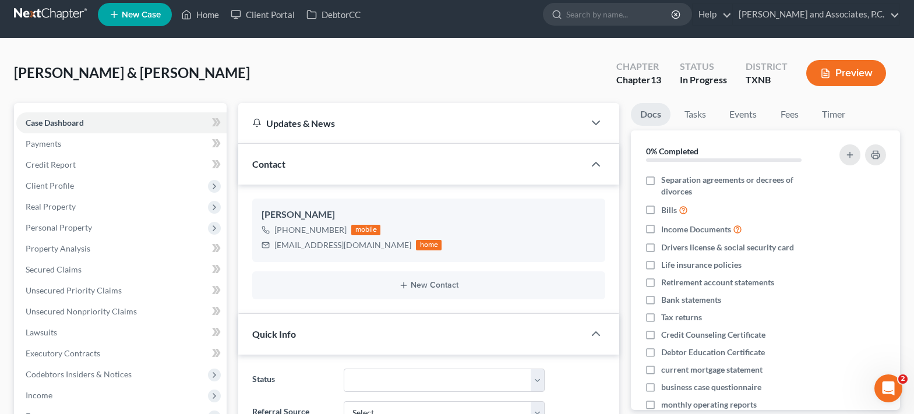
scroll to position [0, 0]
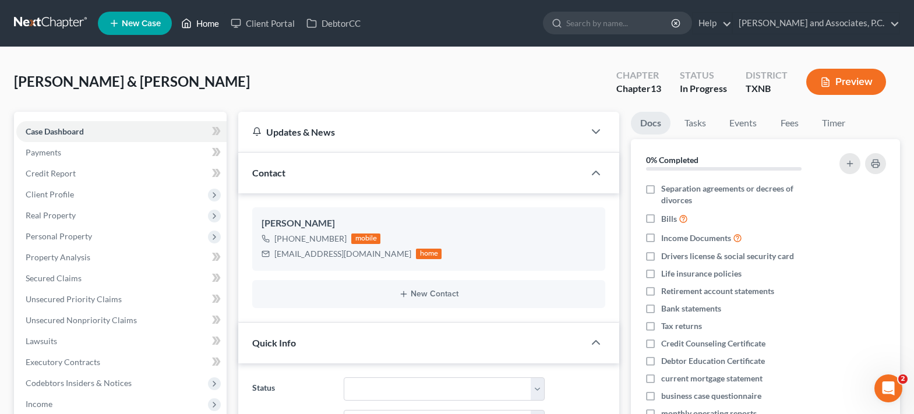
click at [199, 28] on link "Home" at bounding box center [200, 23] width 50 height 21
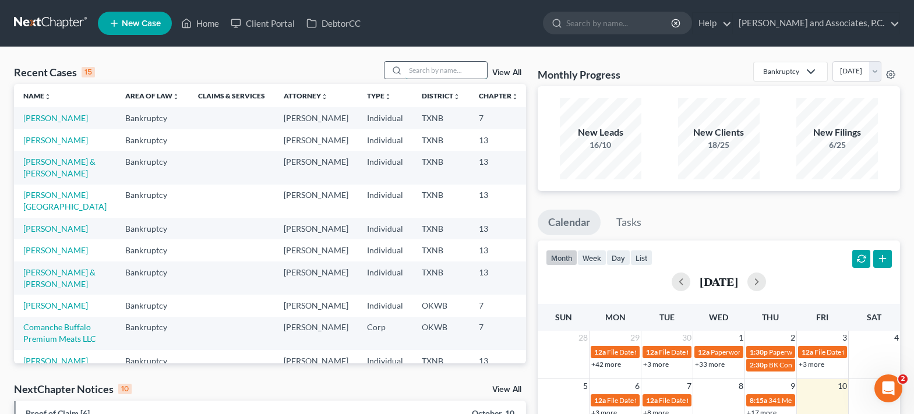
click at [410, 68] on input "search" at bounding box center [446, 70] width 82 height 17
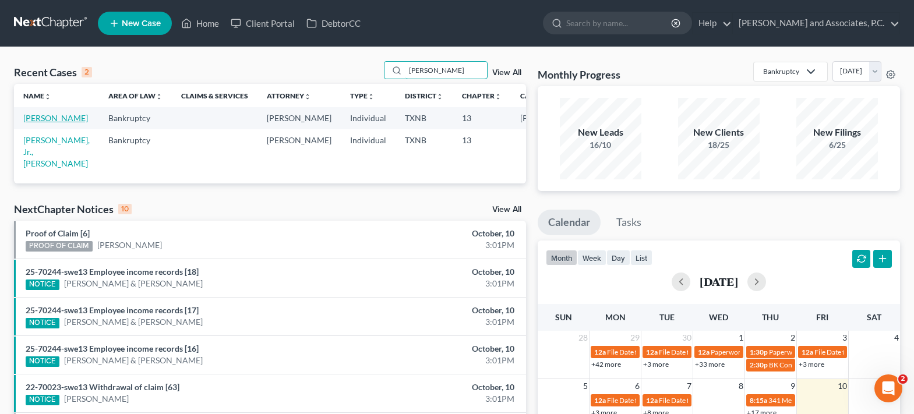
type input "[PERSON_NAME]"
click at [34, 123] on link "[PERSON_NAME]" at bounding box center [55, 118] width 65 height 10
select select "5"
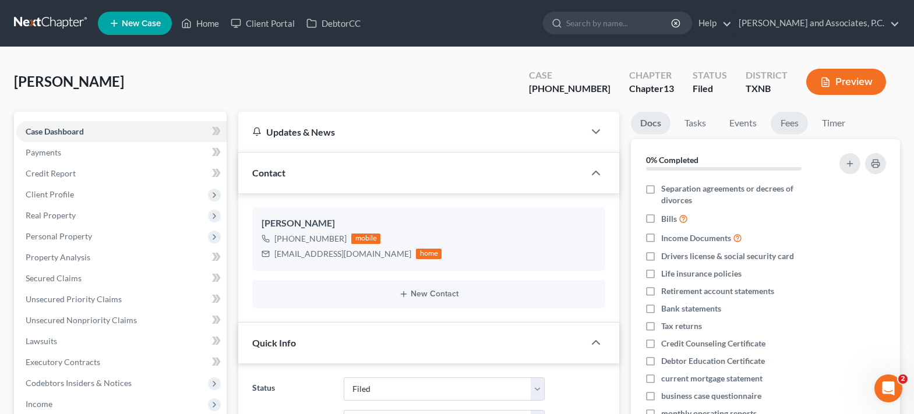
scroll to position [238, 0]
click at [797, 122] on link "Fees" at bounding box center [789, 123] width 37 height 23
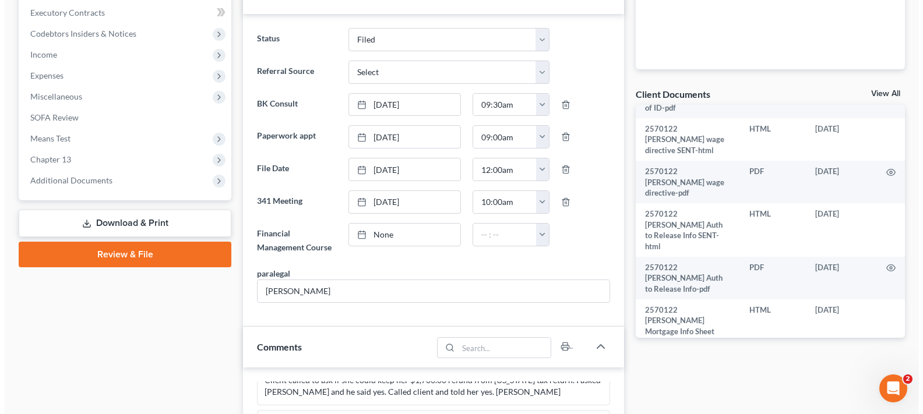
scroll to position [1117, 0]
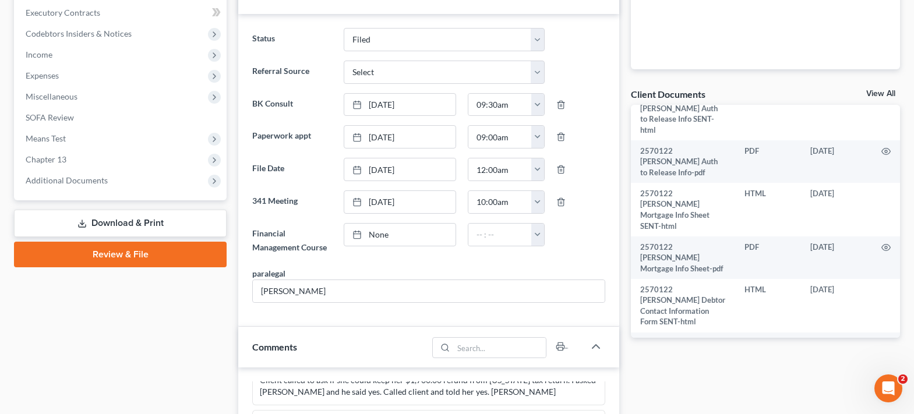
click at [882, 394] on icon "button" at bounding box center [886, 397] width 9 height 6
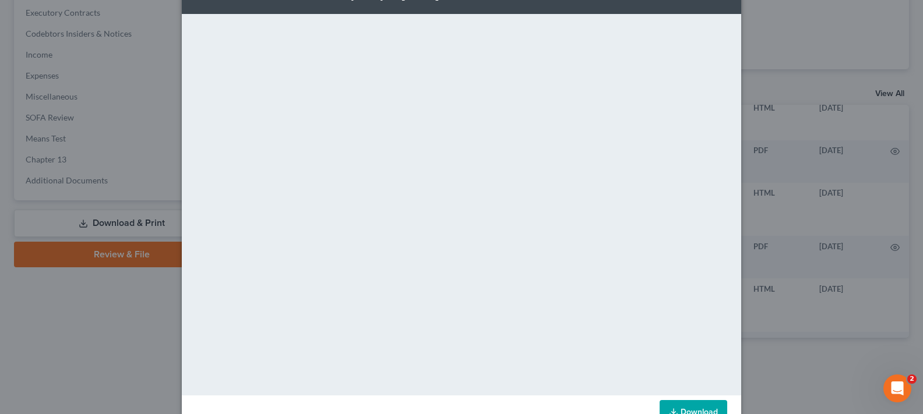
scroll to position [73, 0]
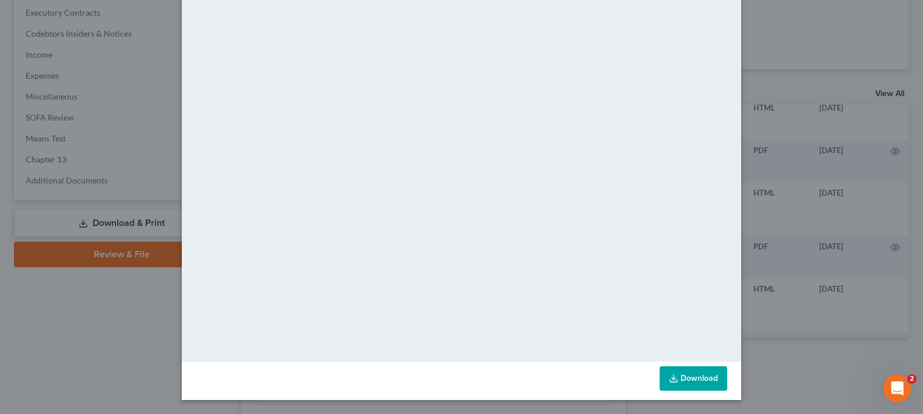
click at [696, 373] on link "Download" at bounding box center [693, 378] width 68 height 24
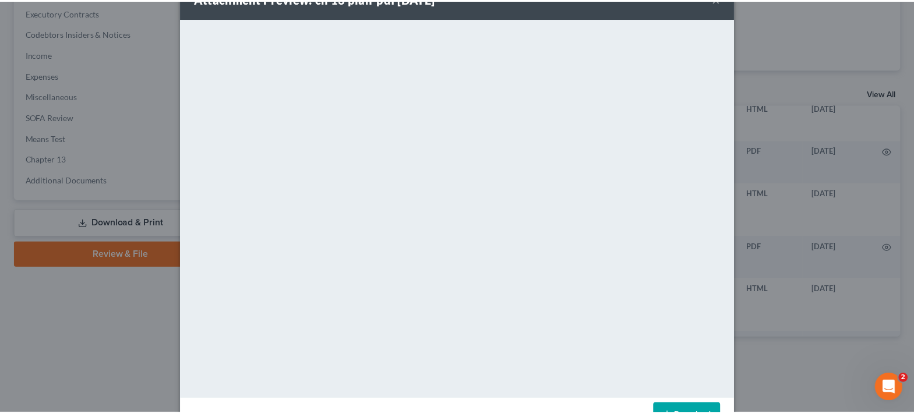
scroll to position [0, 0]
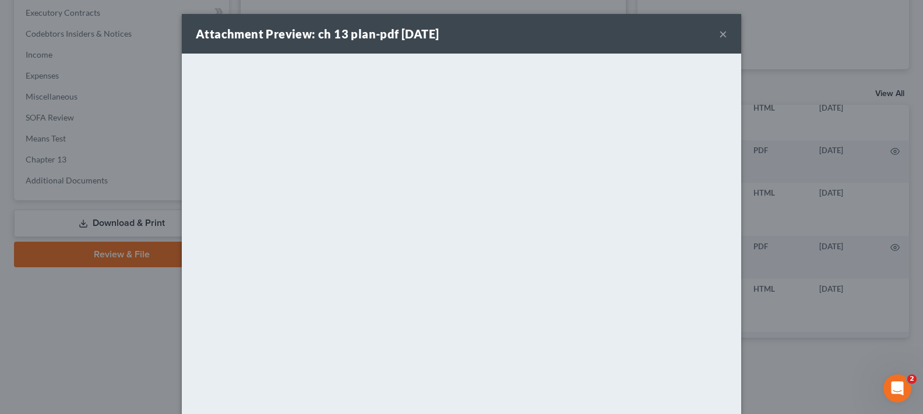
click at [719, 36] on button "×" at bounding box center [723, 34] width 8 height 14
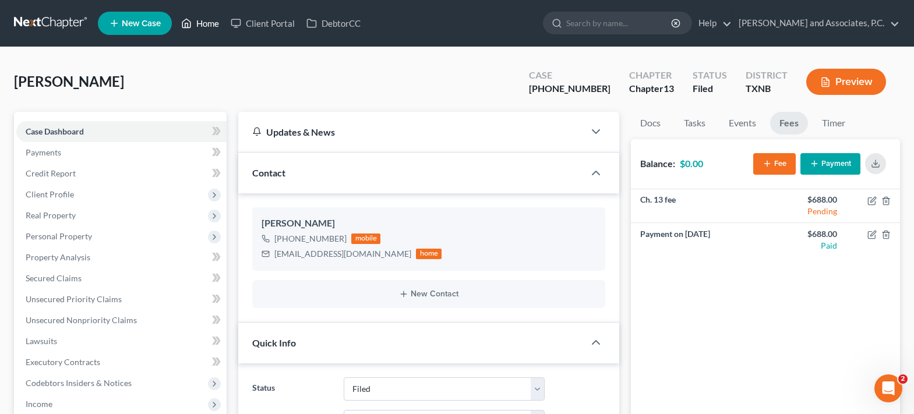
click at [197, 23] on link "Home" at bounding box center [200, 23] width 50 height 21
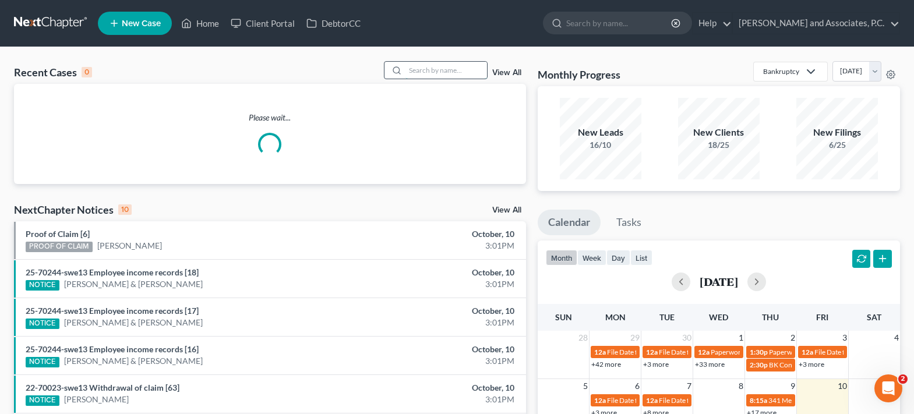
click at [422, 73] on input "search" at bounding box center [446, 70] width 82 height 17
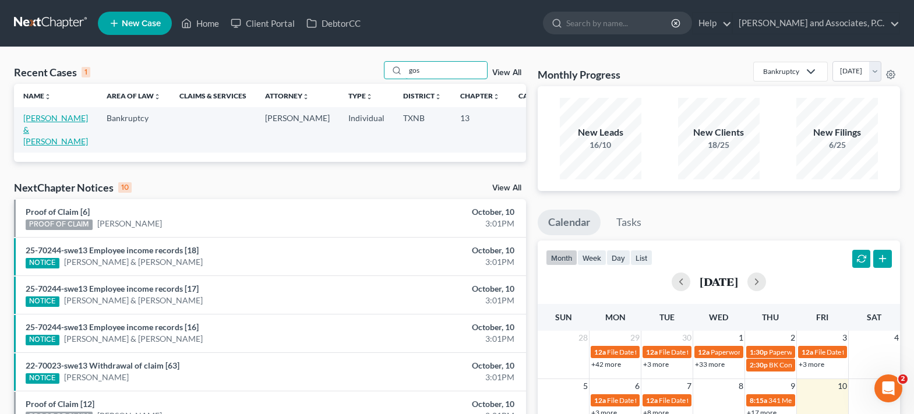
type input "gos"
click at [36, 130] on link "[PERSON_NAME] & [PERSON_NAME]" at bounding box center [55, 129] width 65 height 33
select select "7"
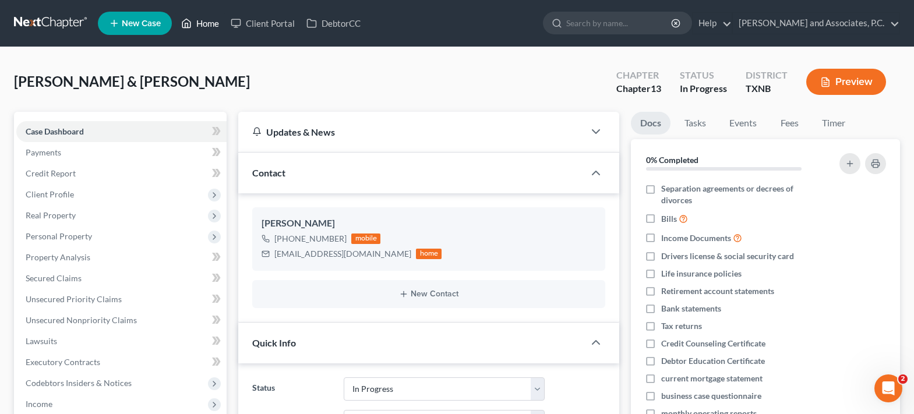
click at [202, 23] on link "Home" at bounding box center [200, 23] width 50 height 21
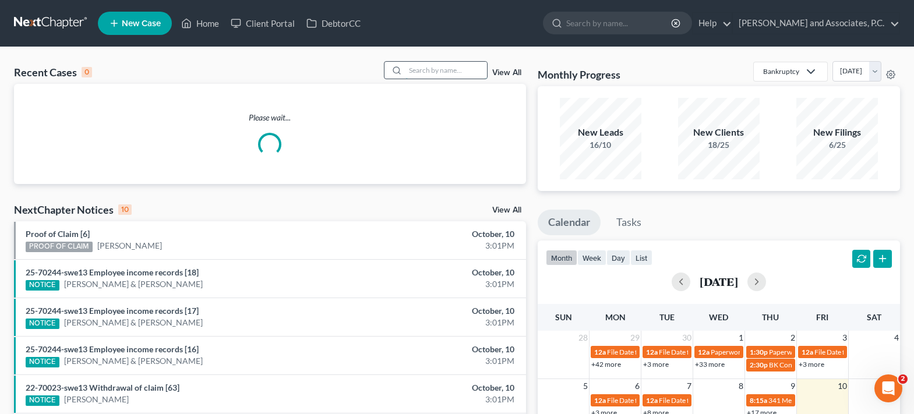
click at [428, 70] on input "search" at bounding box center [446, 70] width 82 height 17
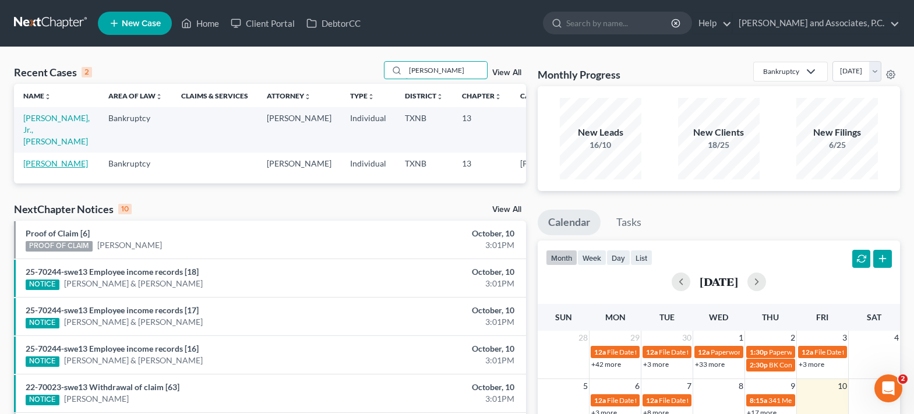
type input "[PERSON_NAME]"
click at [49, 158] on link "[PERSON_NAME]" at bounding box center [55, 163] width 65 height 10
select select "5"
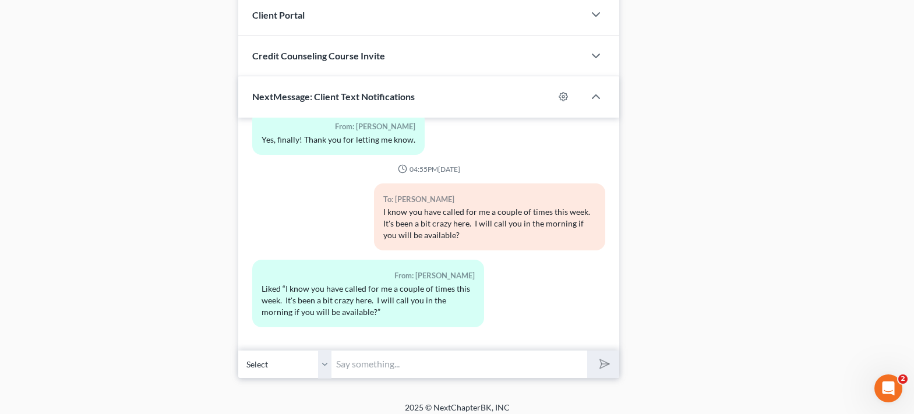
scroll to position [1073, 0]
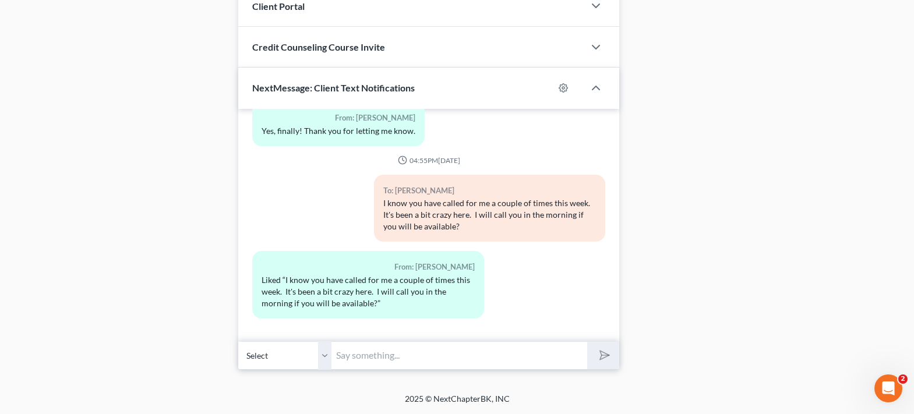
click at [390, 358] on input "text" at bounding box center [459, 355] width 256 height 29
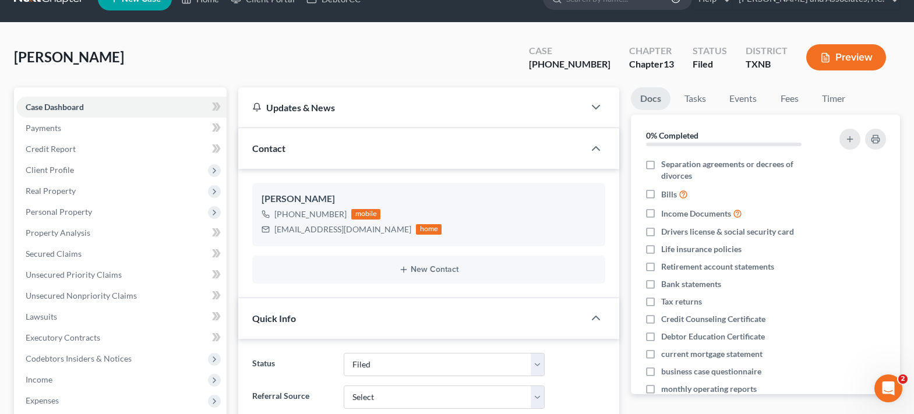
scroll to position [0, 0]
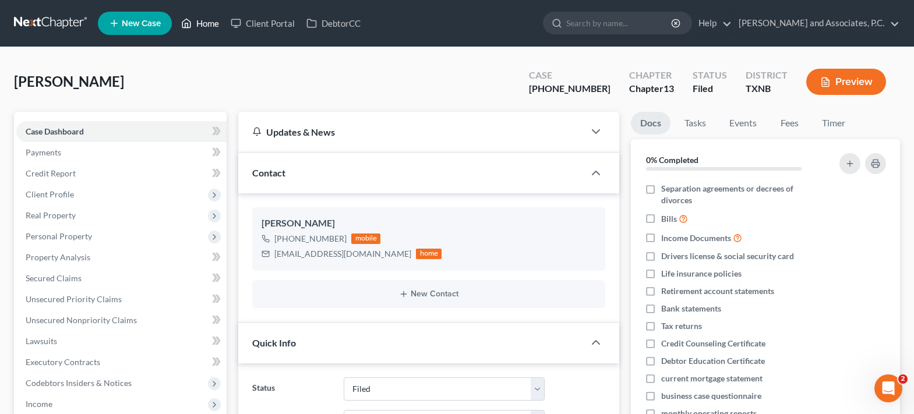
click at [210, 25] on link "Home" at bounding box center [200, 23] width 50 height 21
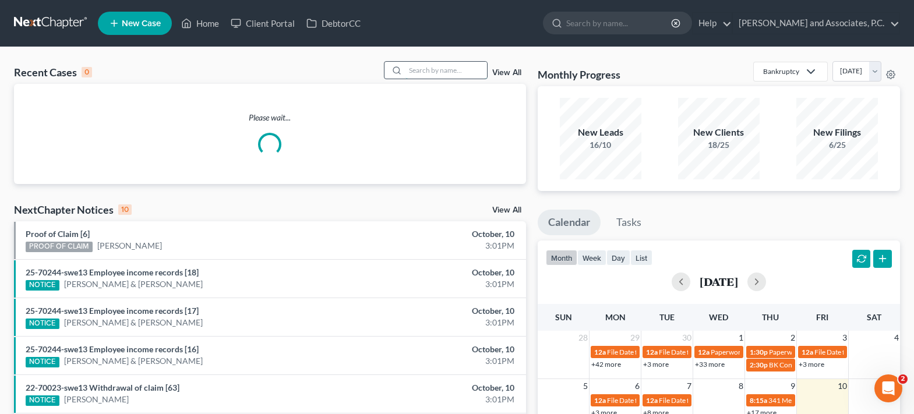
click at [425, 72] on input "search" at bounding box center [446, 70] width 82 height 17
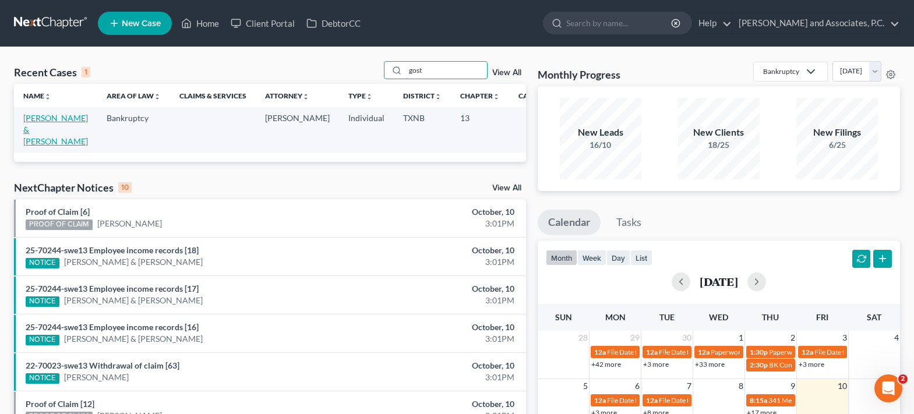
type input "gost"
click at [35, 123] on link "[PERSON_NAME] & [PERSON_NAME]" at bounding box center [55, 129] width 65 height 33
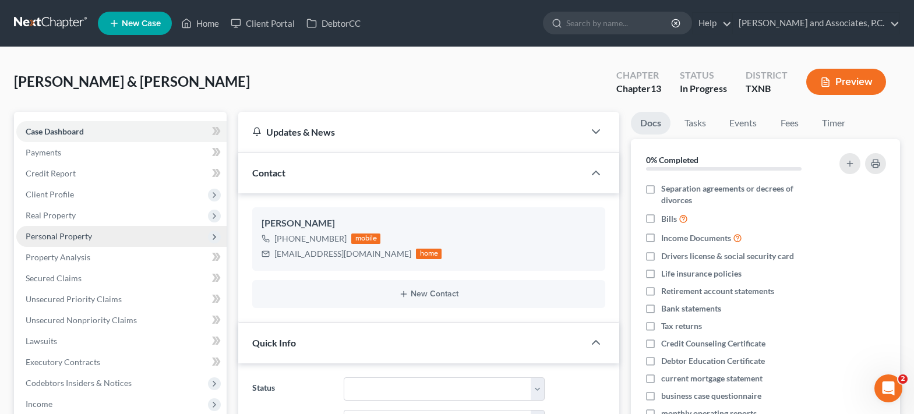
click at [72, 242] on span "Personal Property" at bounding box center [121, 236] width 210 height 21
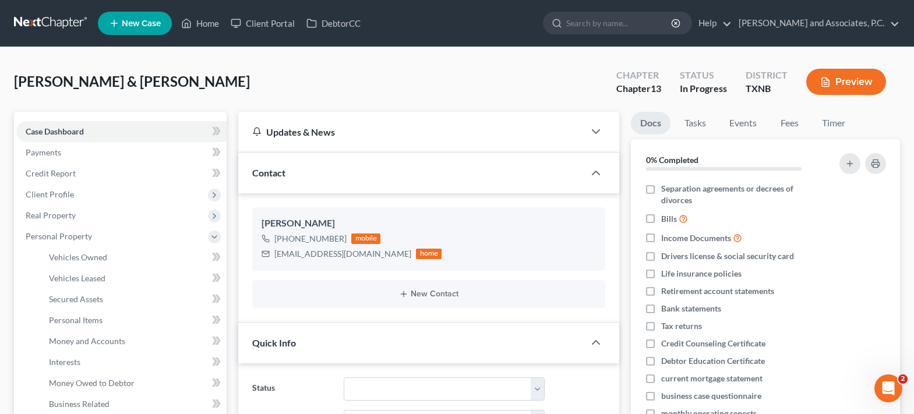
scroll to position [117, 0]
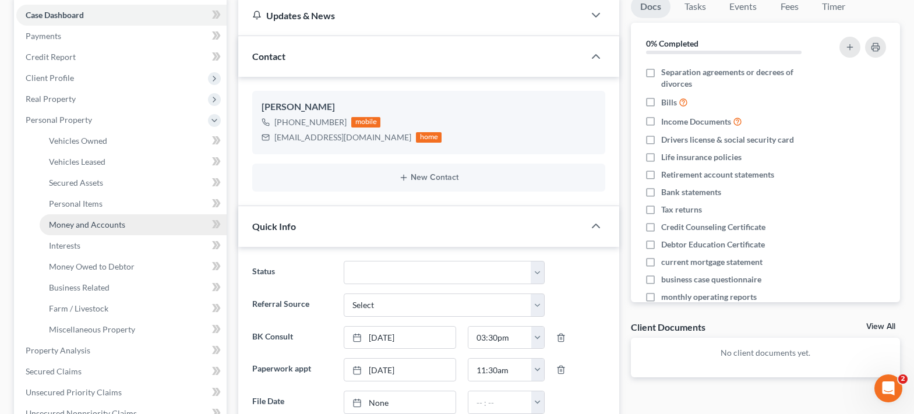
click at [80, 225] on span "Money and Accounts" at bounding box center [87, 225] width 76 height 10
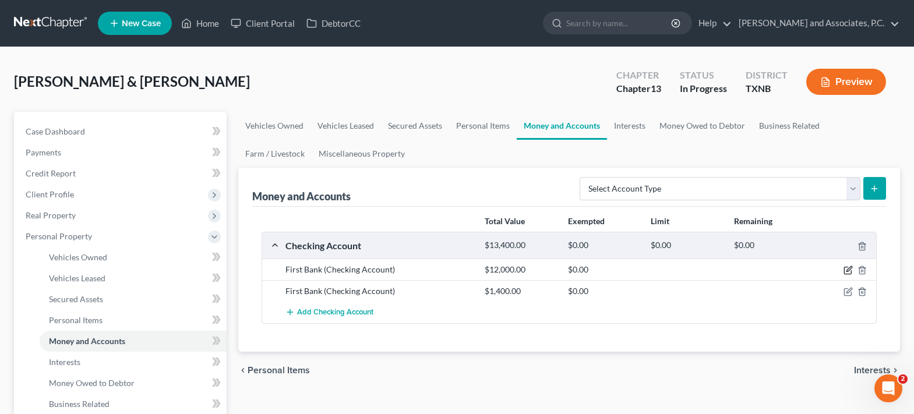
click at [846, 271] on icon "button" at bounding box center [848, 269] width 5 height 5
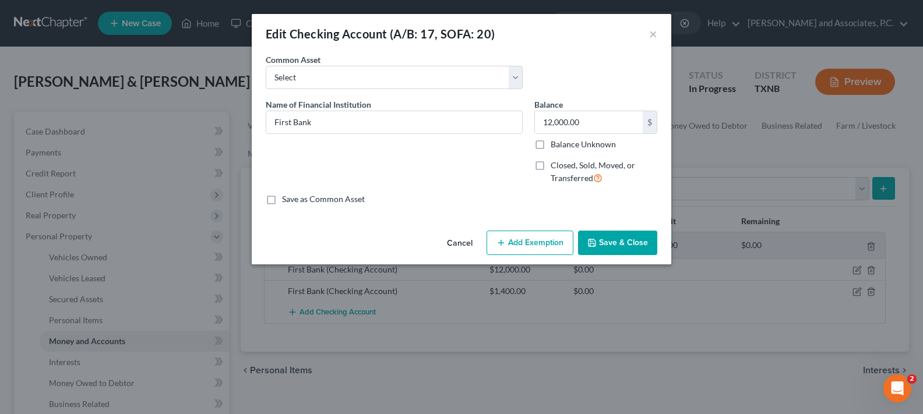
click at [636, 236] on button "Save & Close" at bounding box center [617, 243] width 79 height 24
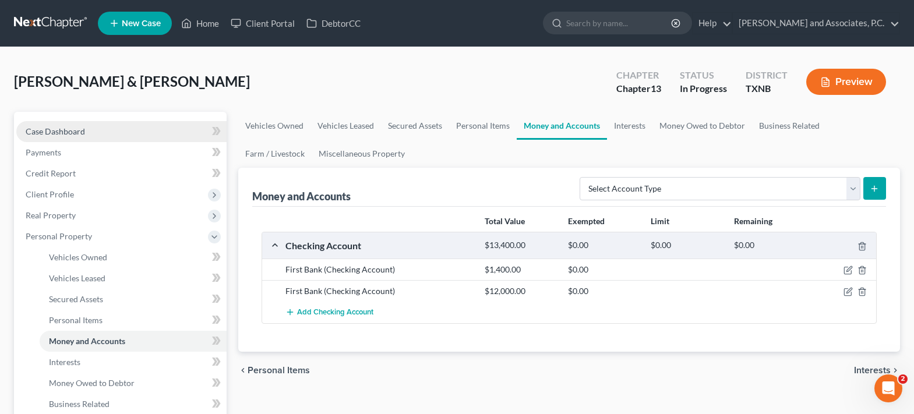
click at [61, 131] on span "Case Dashboard" at bounding box center [55, 131] width 59 height 10
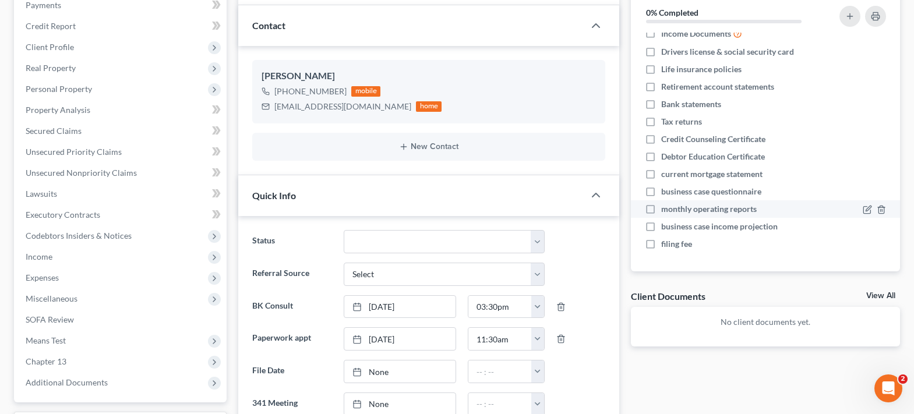
scroll to position [233, 0]
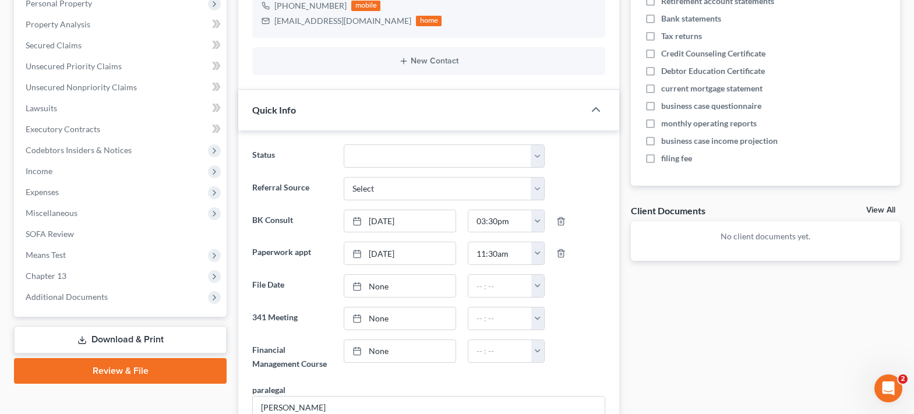
click at [882, 209] on link "View All" at bounding box center [880, 210] width 29 height 8
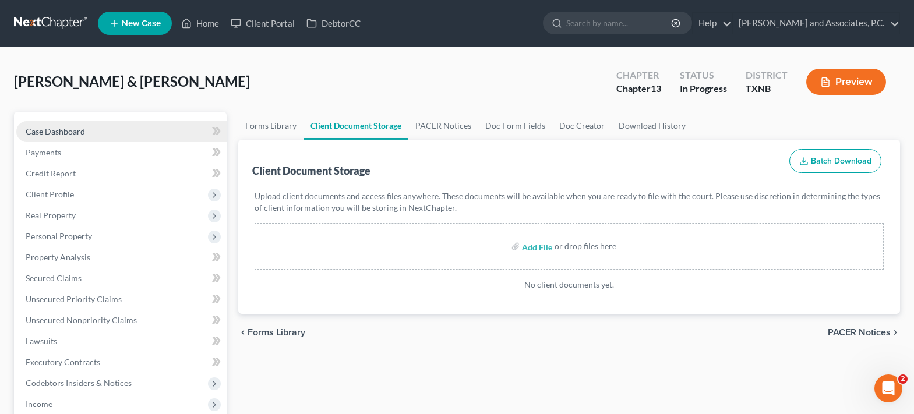
click at [69, 134] on span "Case Dashboard" at bounding box center [55, 131] width 59 height 10
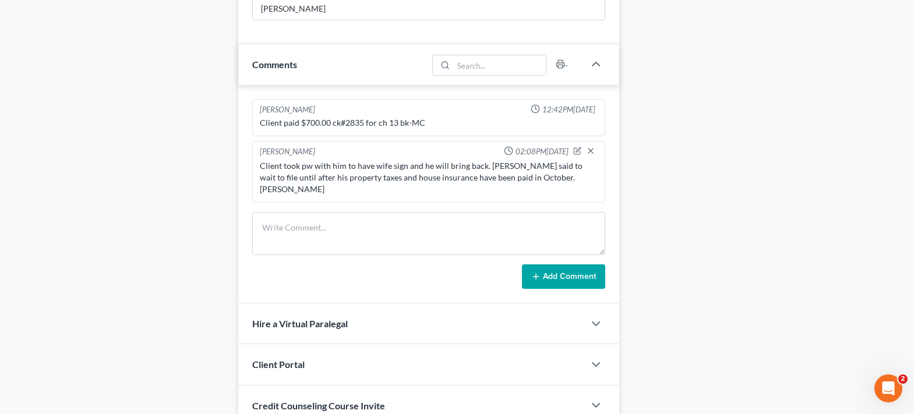
scroll to position [699, 0]
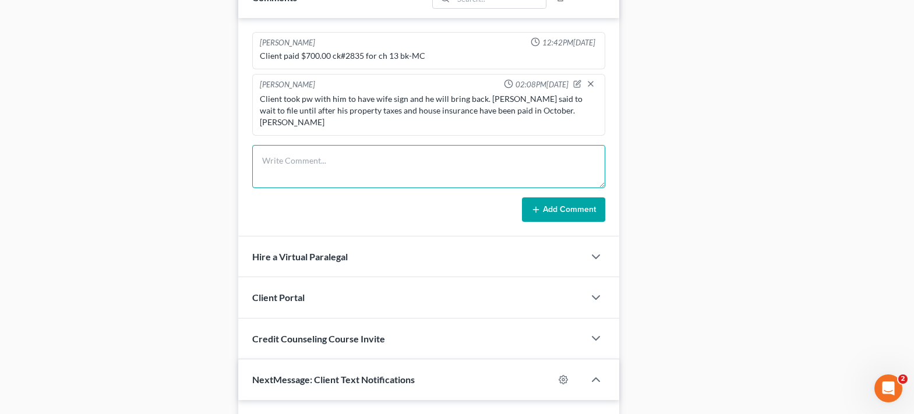
click at [296, 150] on textarea at bounding box center [428, 166] width 353 height 43
type textarea "Clinet"
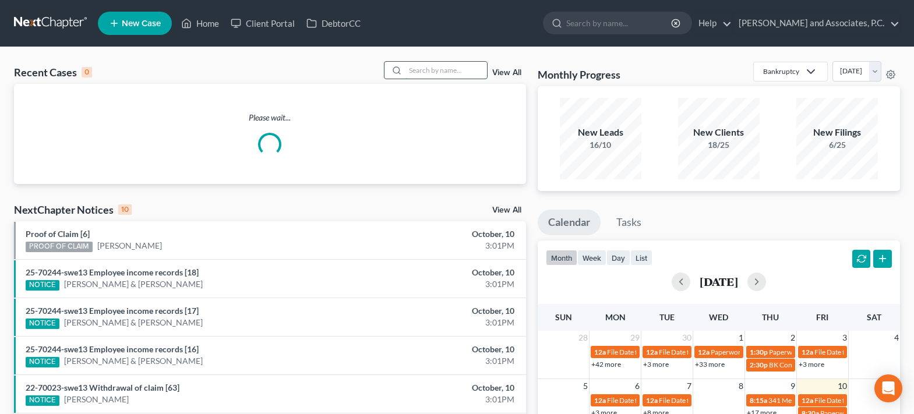
click at [437, 72] on input "search" at bounding box center [446, 70] width 82 height 17
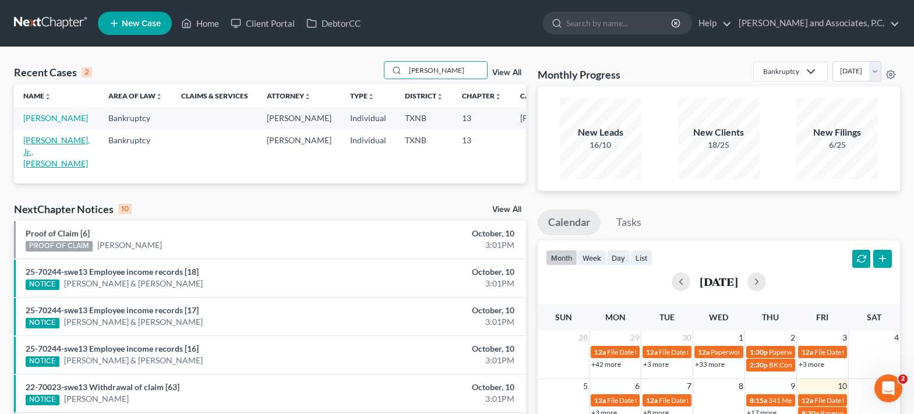
type input "[PERSON_NAME]"
click at [41, 164] on link "[PERSON_NAME], Jr., [PERSON_NAME]" at bounding box center [56, 151] width 66 height 33
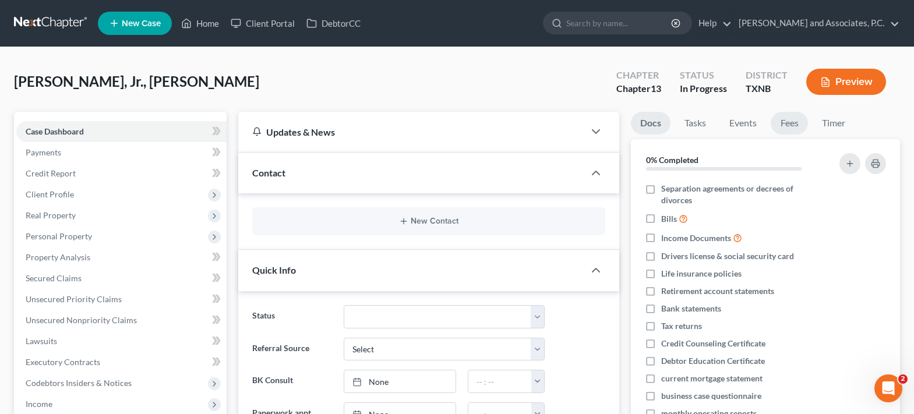
click at [790, 127] on link "Fees" at bounding box center [789, 123] width 37 height 23
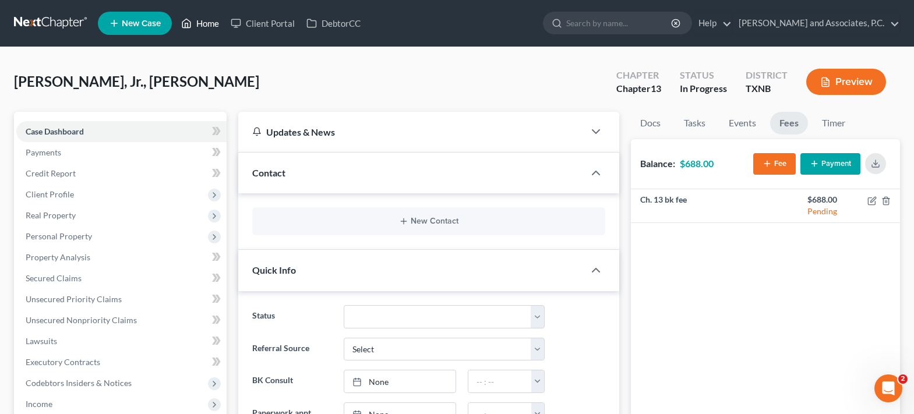
click at [193, 29] on link "Home" at bounding box center [200, 23] width 50 height 21
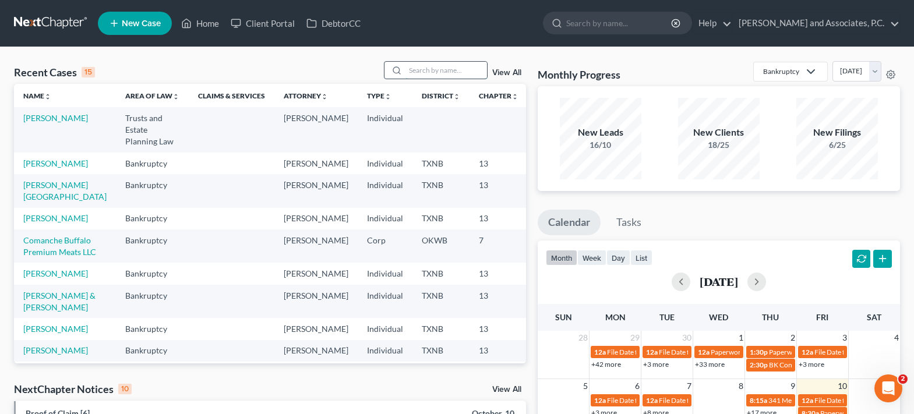
click at [438, 68] on input "search" at bounding box center [446, 70] width 82 height 17
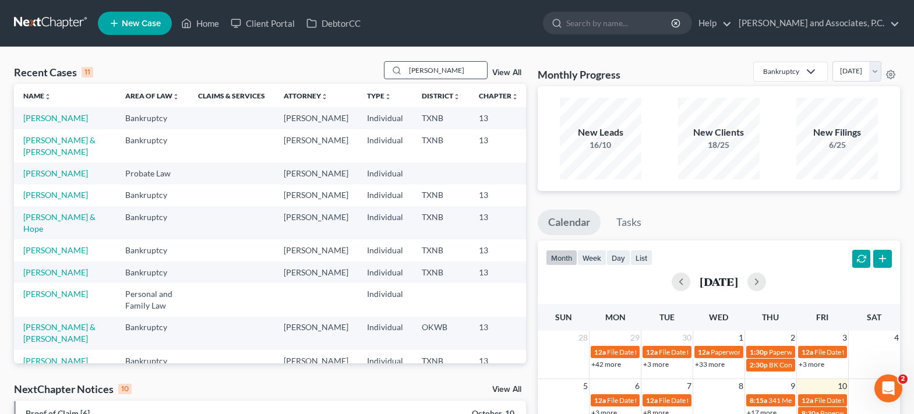
click at [442, 70] on input "davis" at bounding box center [446, 70] width 82 height 17
type input "d"
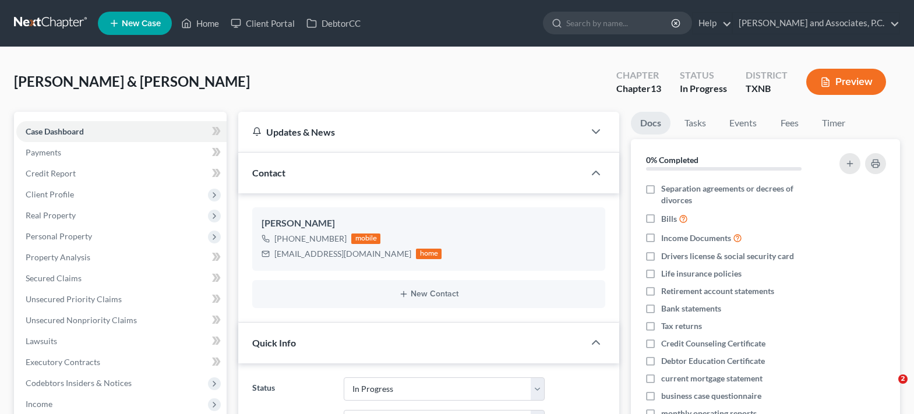
select select "7"
select select "0"
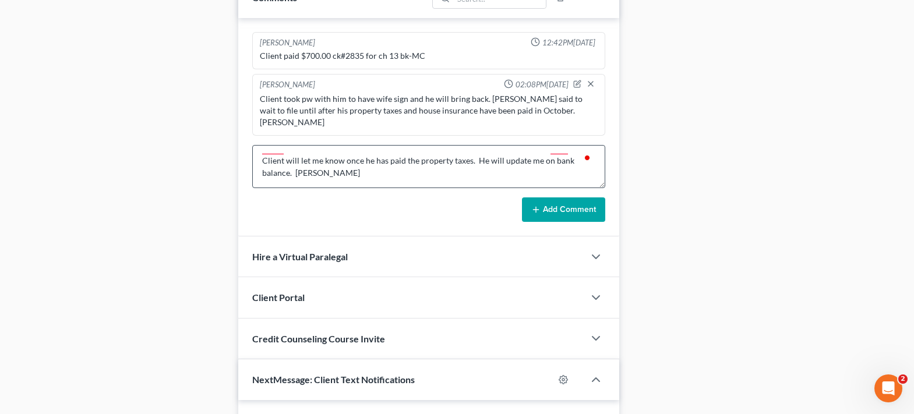
click at [296, 159] on textarea "Client will let me know once he has paid the property taxes. He will update me …" at bounding box center [428, 166] width 353 height 43
type textarea "Client will let me know once he has paid the property taxes. He will update me …"
click at [555, 197] on button "Add Comment" at bounding box center [563, 209] width 83 height 24
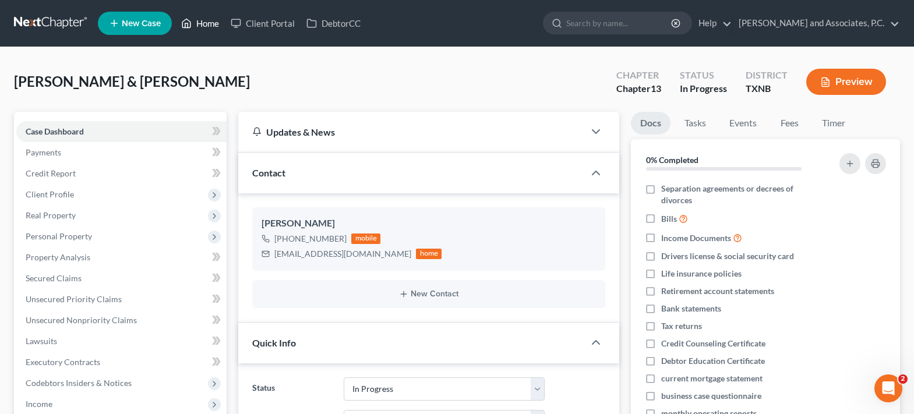
click at [199, 21] on link "Home" at bounding box center [200, 23] width 50 height 21
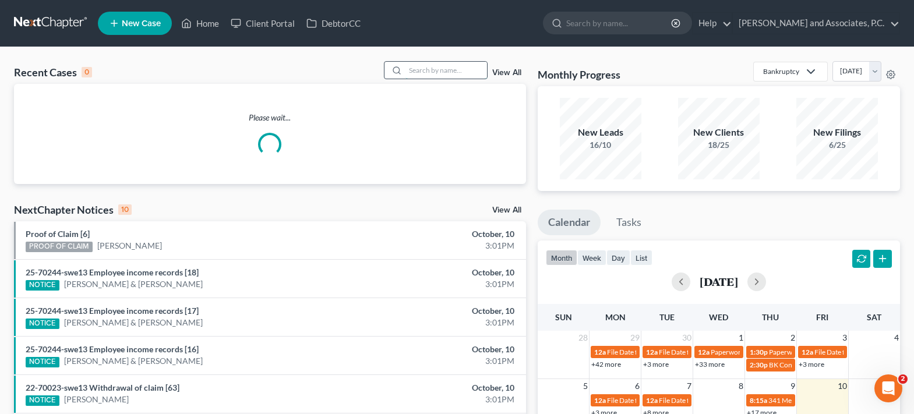
click at [431, 73] on input "search" at bounding box center [446, 70] width 82 height 17
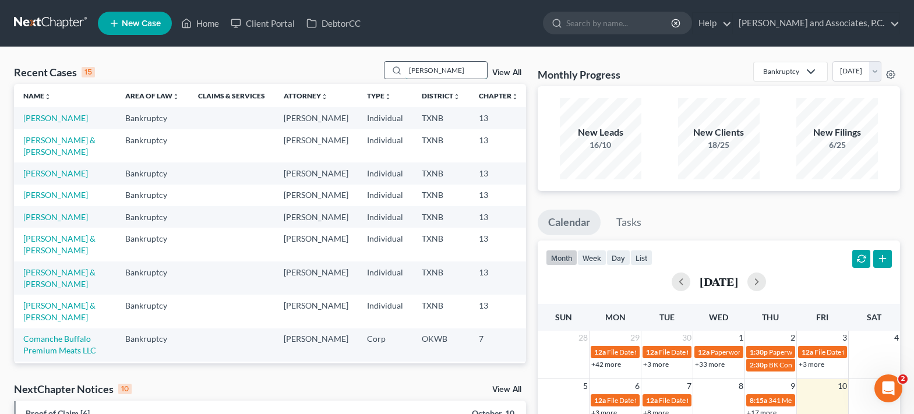
type input "[PERSON_NAME]"
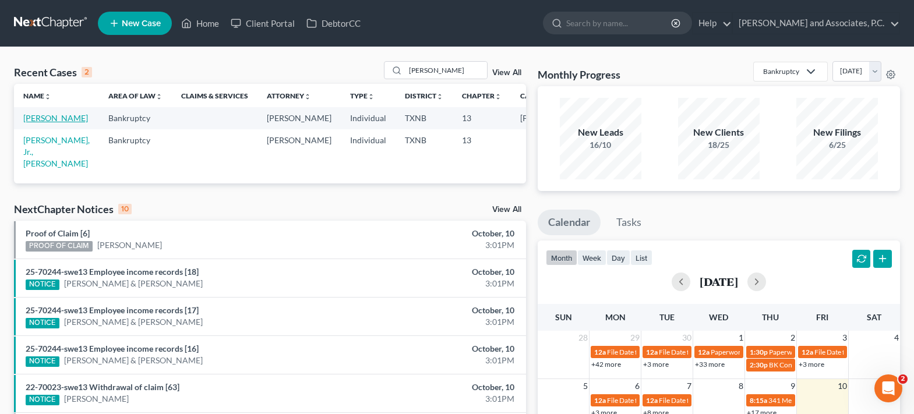
click at [44, 119] on link "[PERSON_NAME]" at bounding box center [55, 118] width 65 height 10
select select "5"
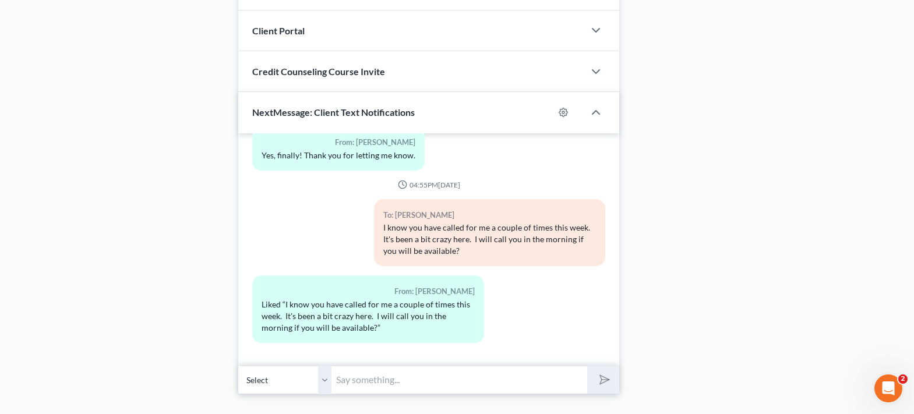
scroll to position [1073, 0]
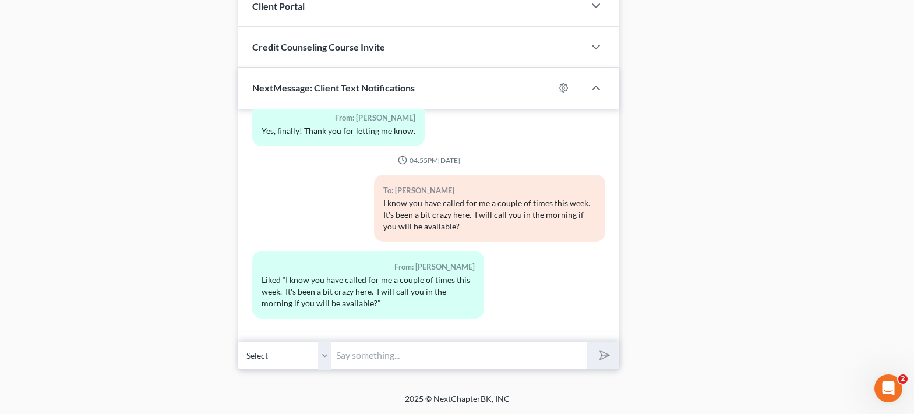
click at [358, 366] on input "text" at bounding box center [459, 355] width 256 height 29
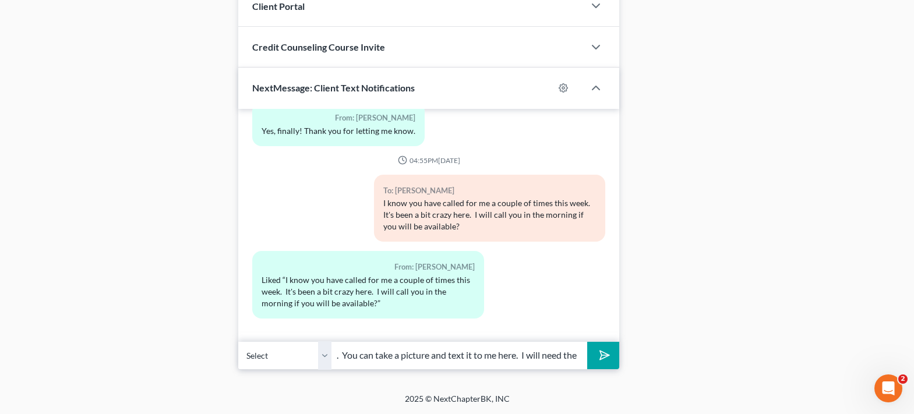
scroll to position [0, 312]
type input "Mary, I also need a copy of the law suit that he was just served with. You can …"
click at [587, 342] on button "submit" at bounding box center [603, 355] width 32 height 27
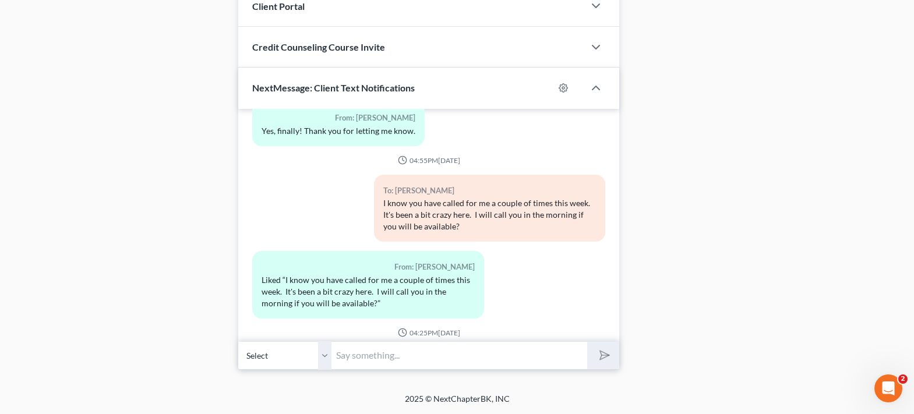
scroll to position [1305, 0]
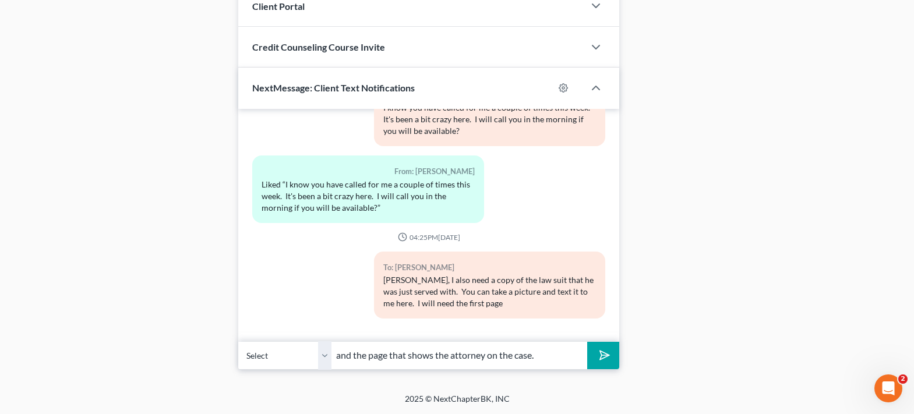
type input "and the page that shows the attorney on the case."
click at [587, 342] on button "submit" at bounding box center [603, 355] width 32 height 27
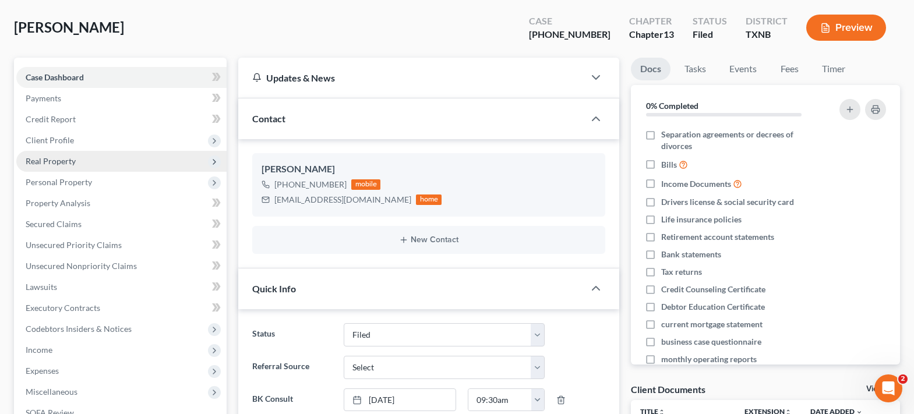
scroll to position [0, 0]
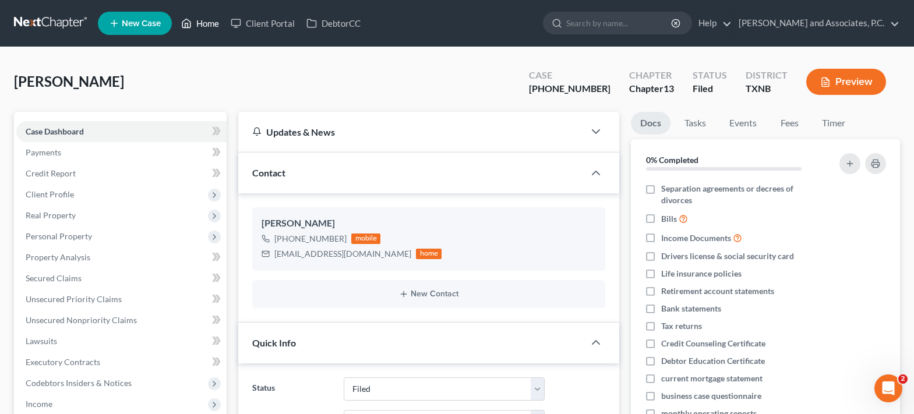
click at [212, 23] on link "Home" at bounding box center [200, 23] width 50 height 21
